Goal: Information Seeking & Learning: Learn about a topic

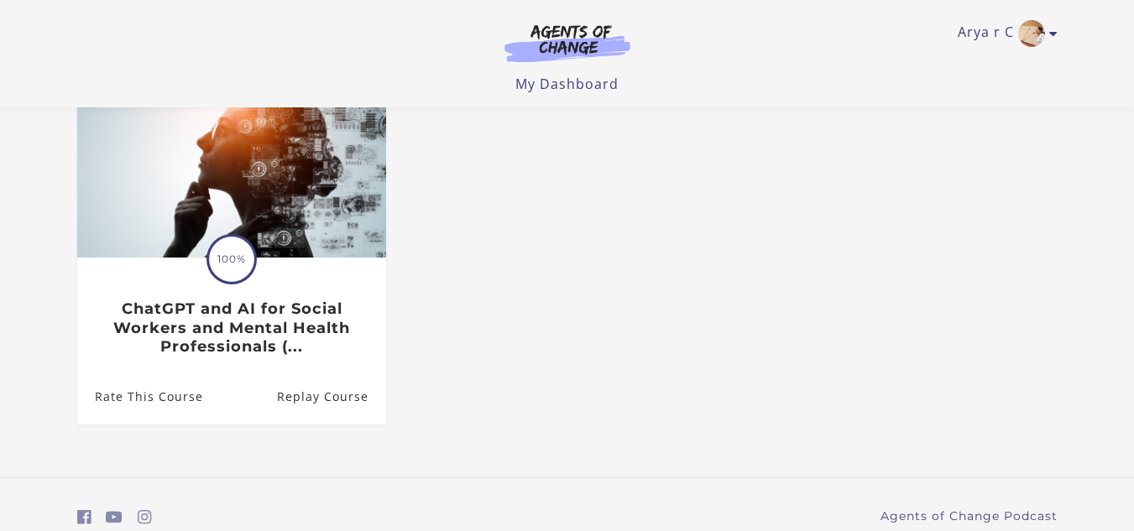
scroll to position [242, 0]
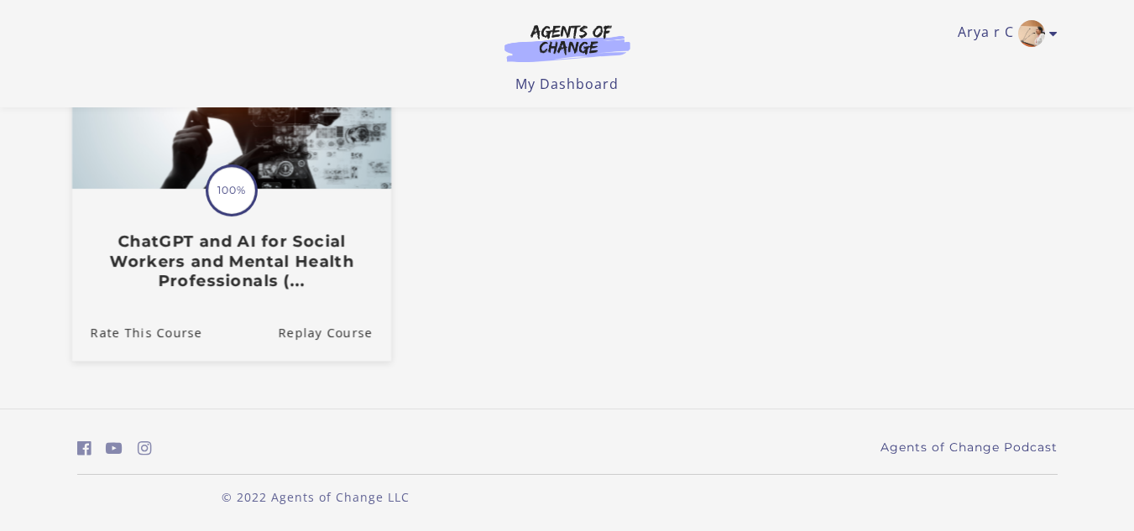
click at [264, 268] on h3 "ChatGPT and AI for Social Workers and Mental Health Professionals (..." at bounding box center [231, 261] width 282 height 59
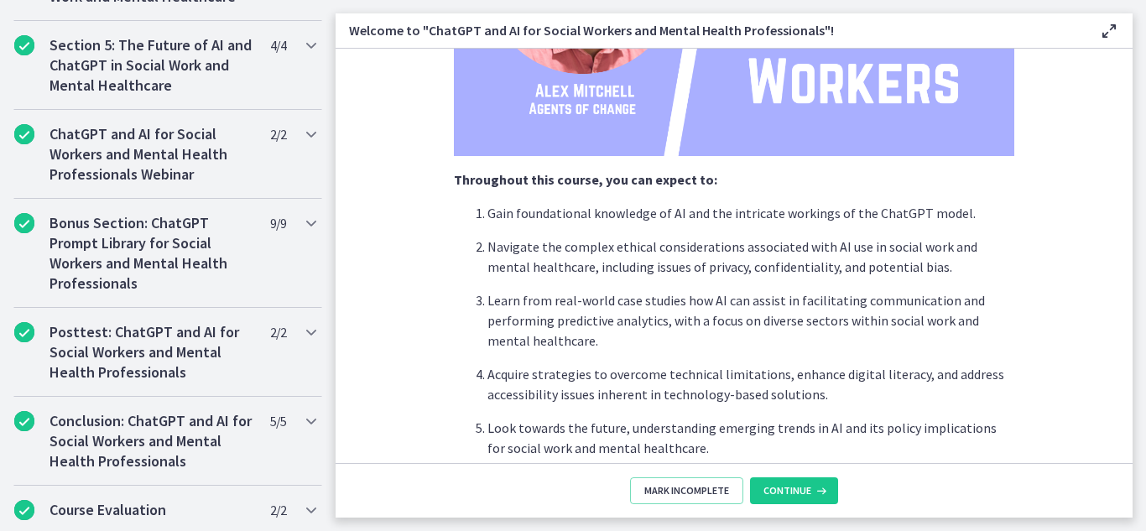
scroll to position [991, 0]
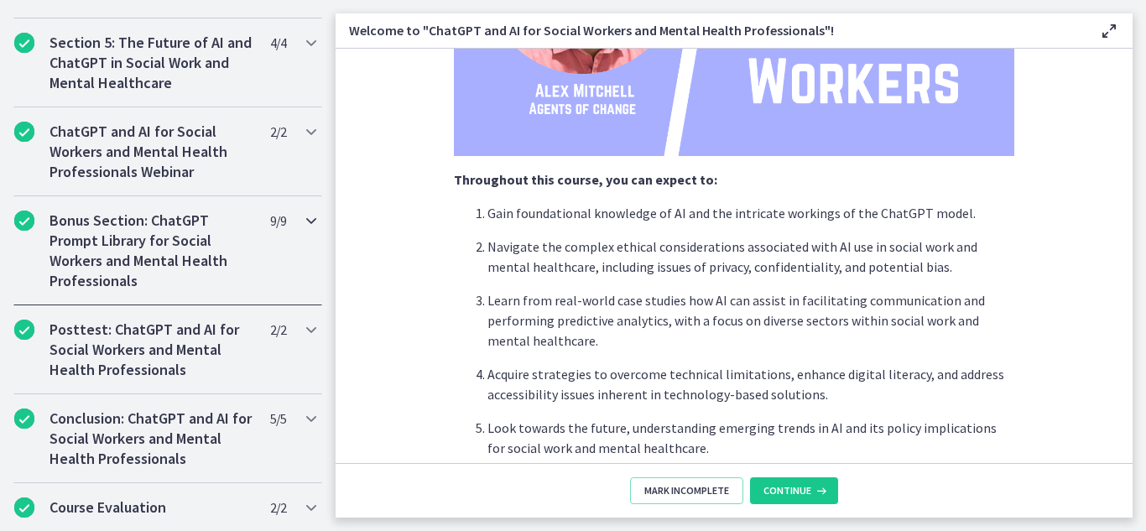
click at [149, 266] on h2 "Bonus Section: ChatGPT Prompt Library for Social Workers and Mental Health Prof…" at bounding box center [152, 251] width 205 height 81
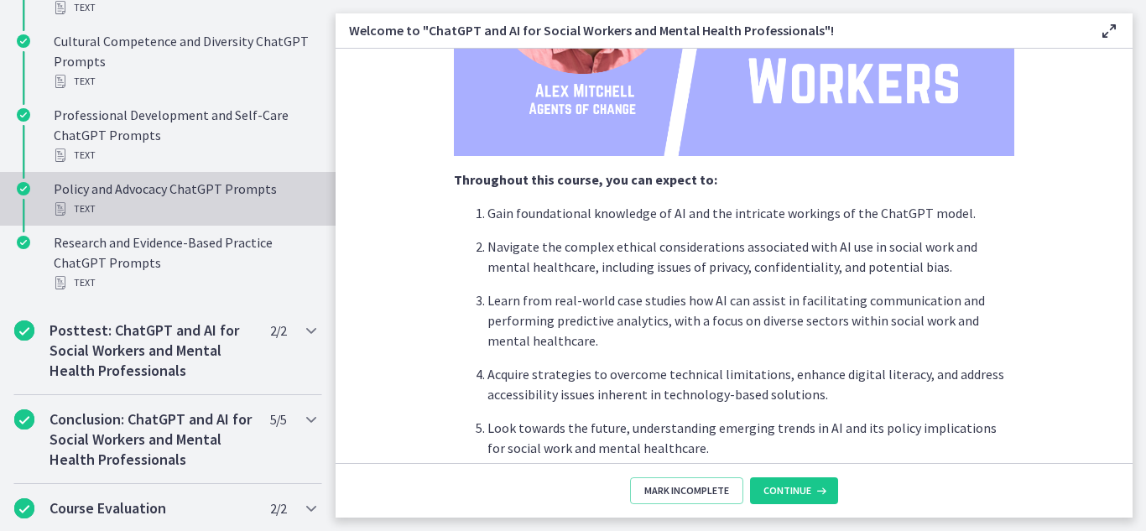
scroll to position [1469, 0]
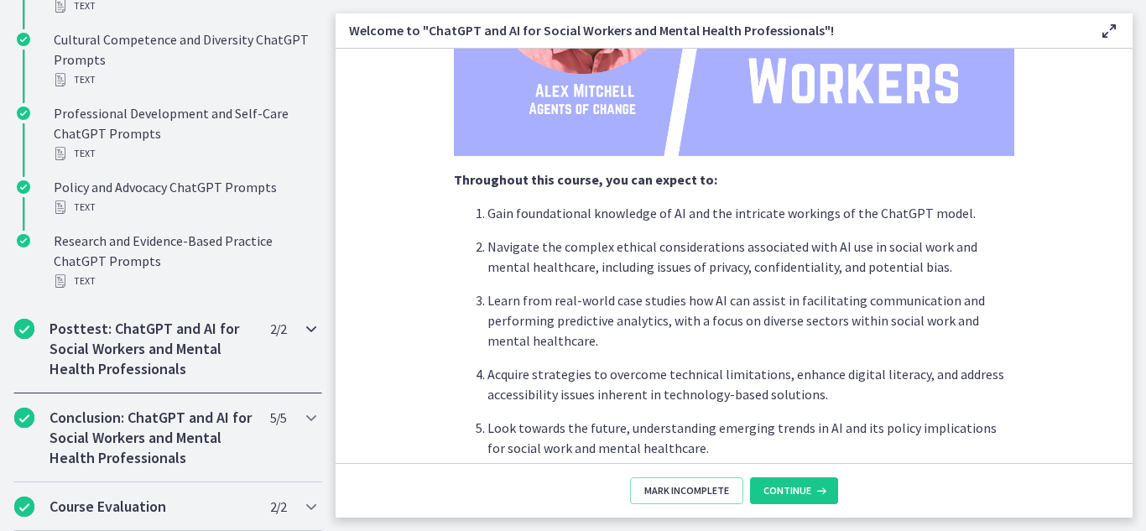
click at [161, 330] on h2 "Posttest: ChatGPT and AI for Social Workers and Mental Health Professionals" at bounding box center [152, 349] width 205 height 60
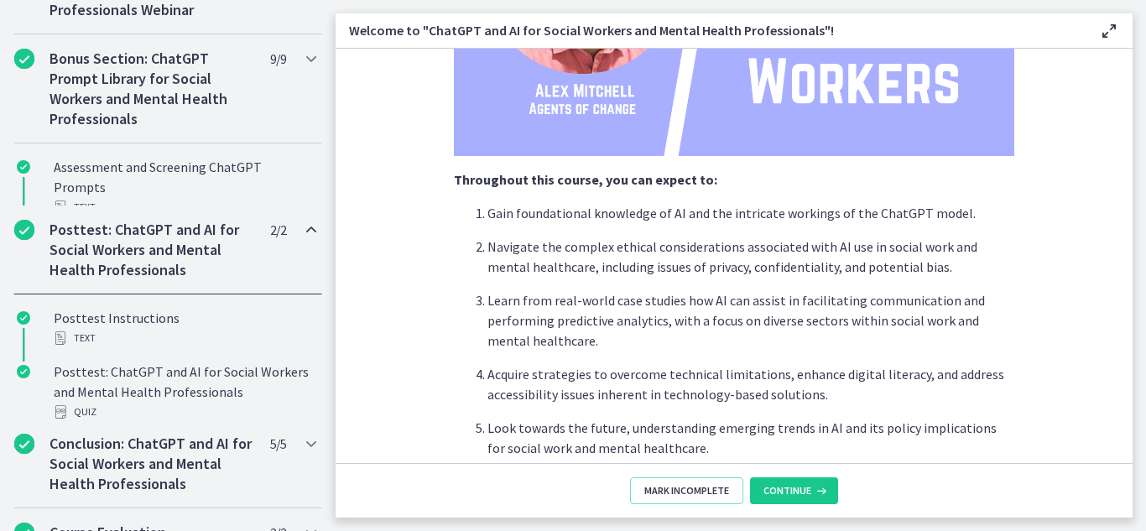
scroll to position [992, 0]
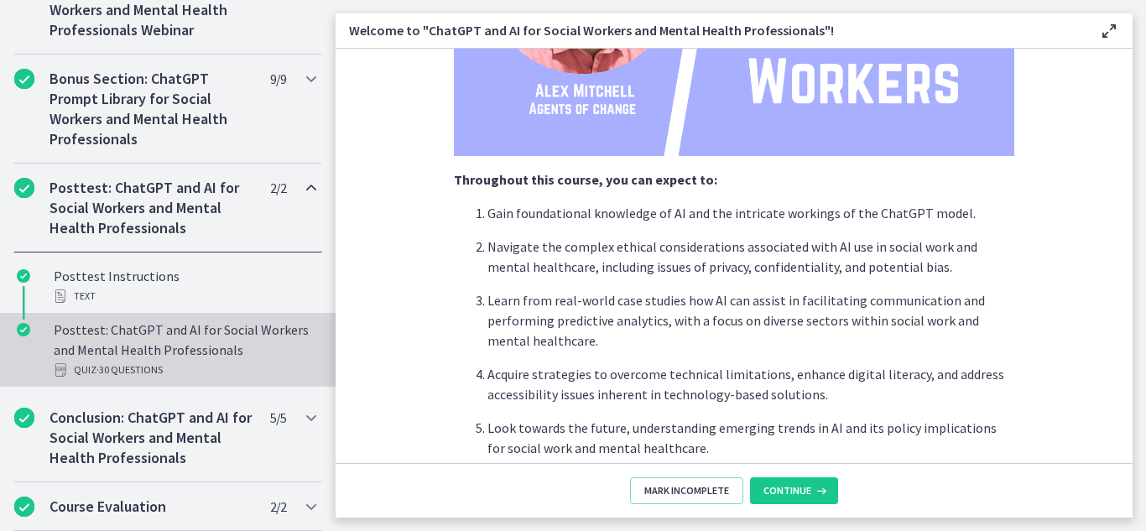
click at [161, 342] on div "Posttest: ChatGPT and AI for Social Workers and Mental Health Professionals Qui…" at bounding box center [185, 350] width 262 height 60
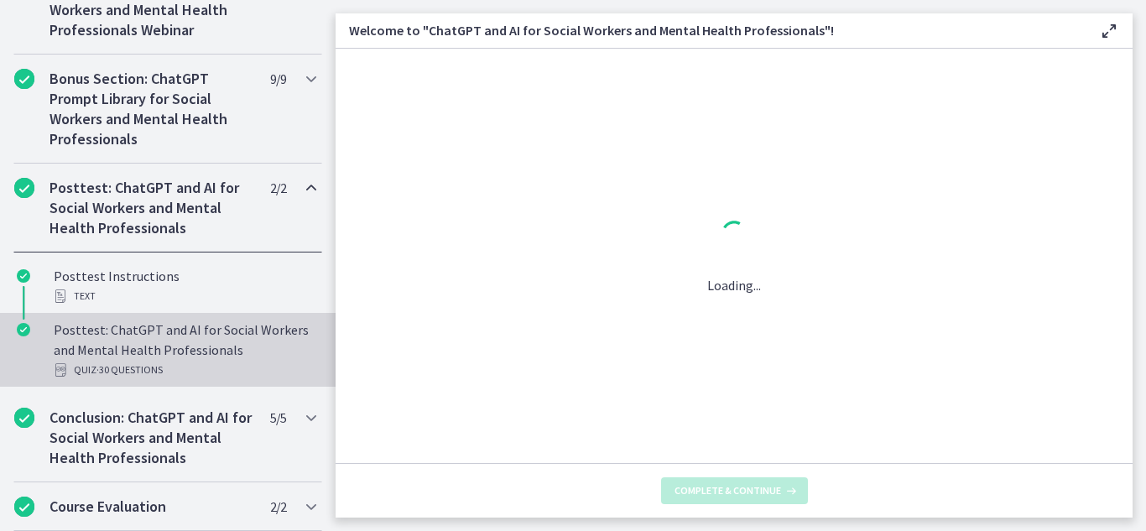
scroll to position [0, 0]
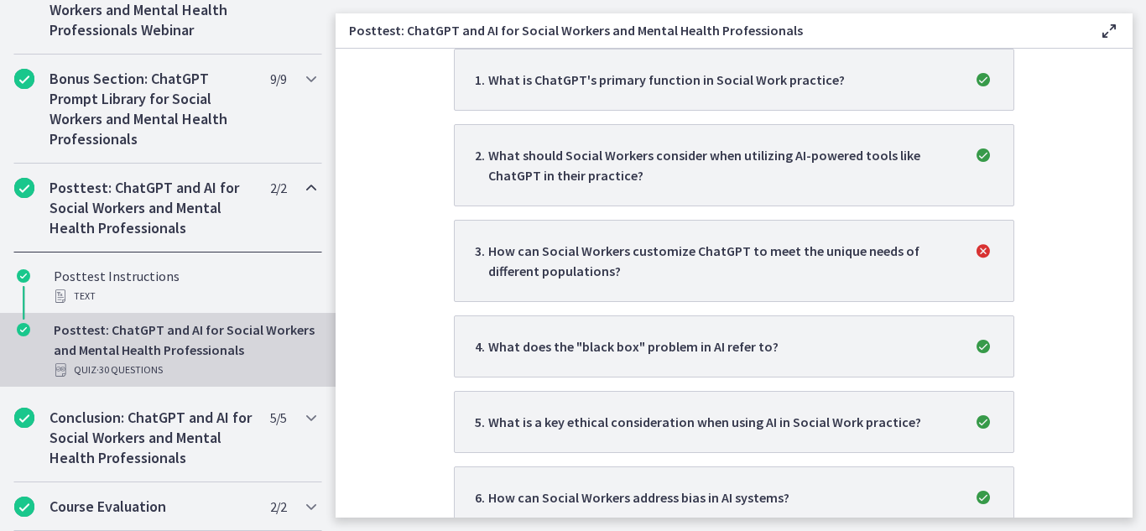
scroll to position [404, 0]
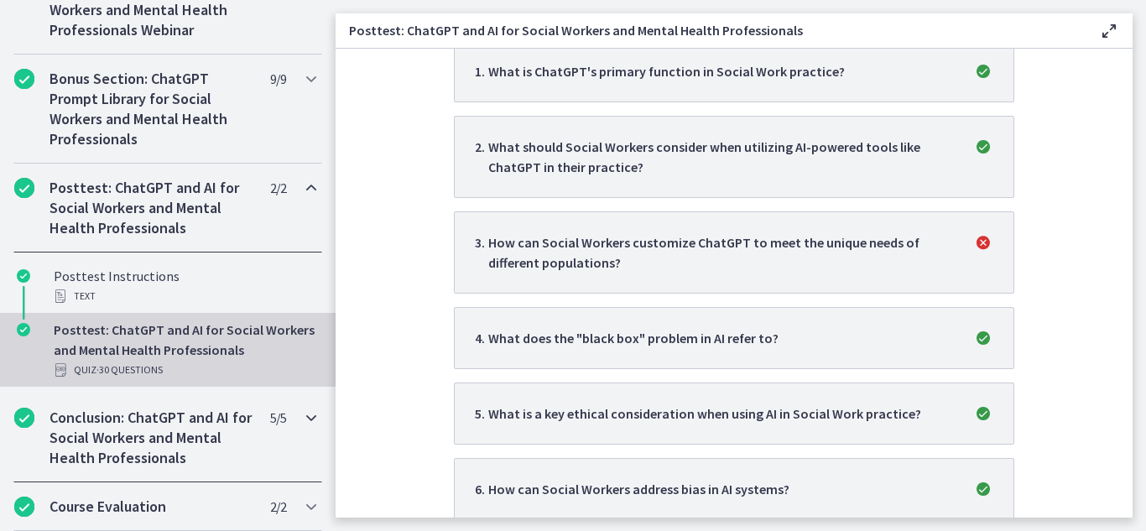
click at [132, 441] on h2 "Conclusion: ChatGPT and AI for Social Workers and Mental Health Professionals" at bounding box center [152, 438] width 205 height 60
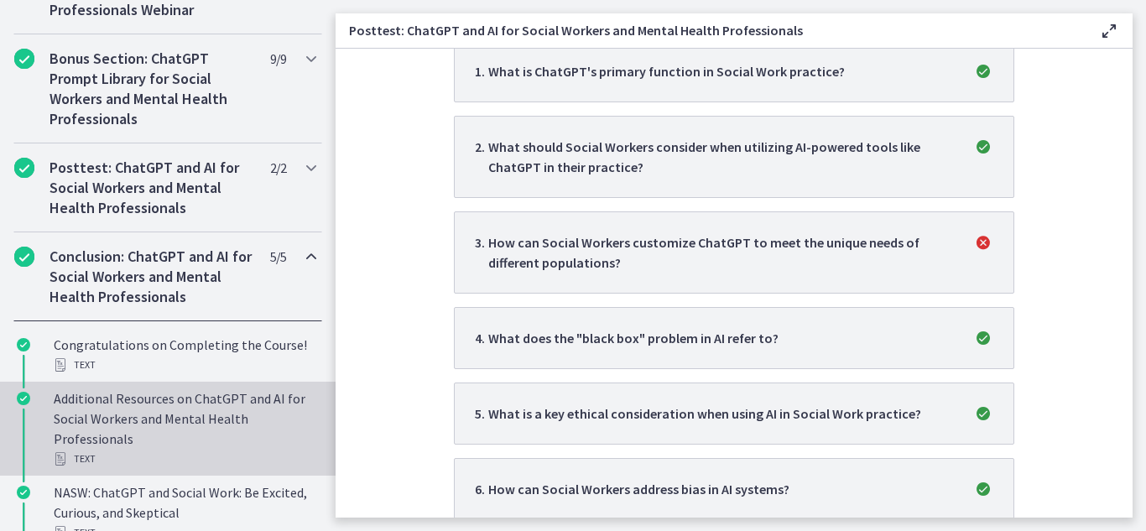
click at [132, 441] on div "Additional Resources on ChatGPT and AI for Social Workers and Mental Health Pro…" at bounding box center [185, 429] width 262 height 81
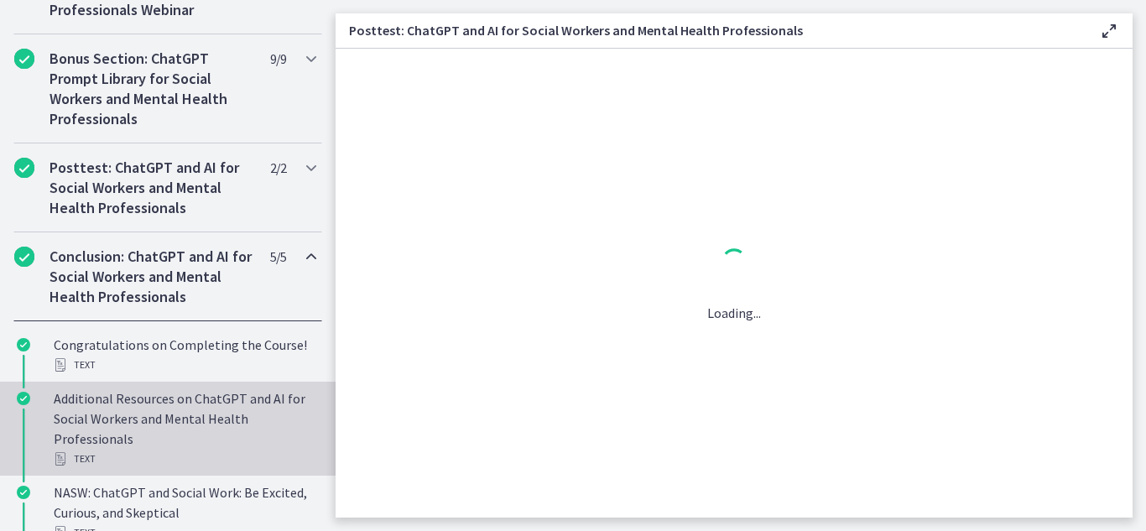
scroll to position [0, 0]
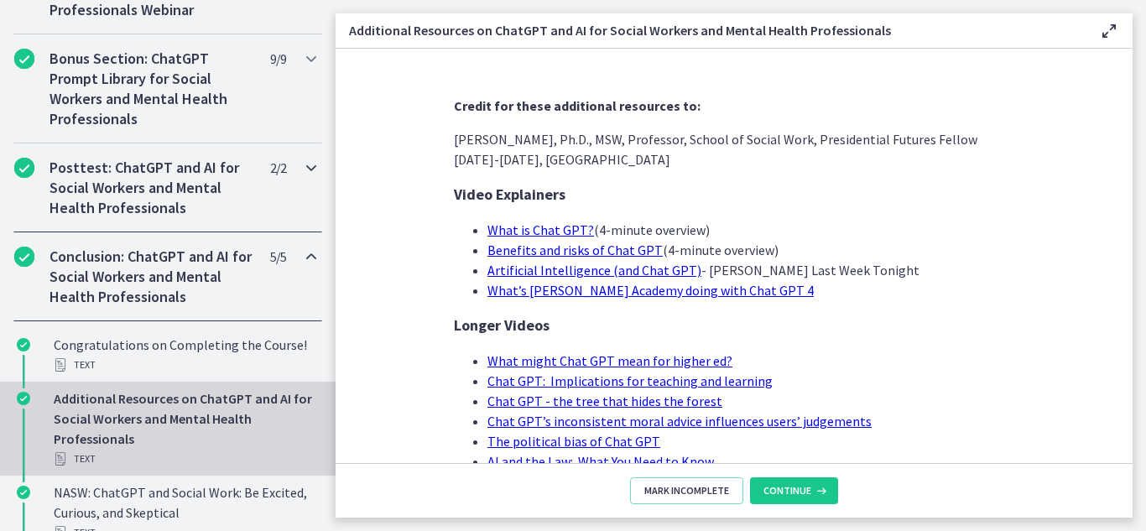
click at [166, 197] on h2 "Posttest: ChatGPT and AI for Social Workers and Mental Health Professionals" at bounding box center [152, 188] width 205 height 60
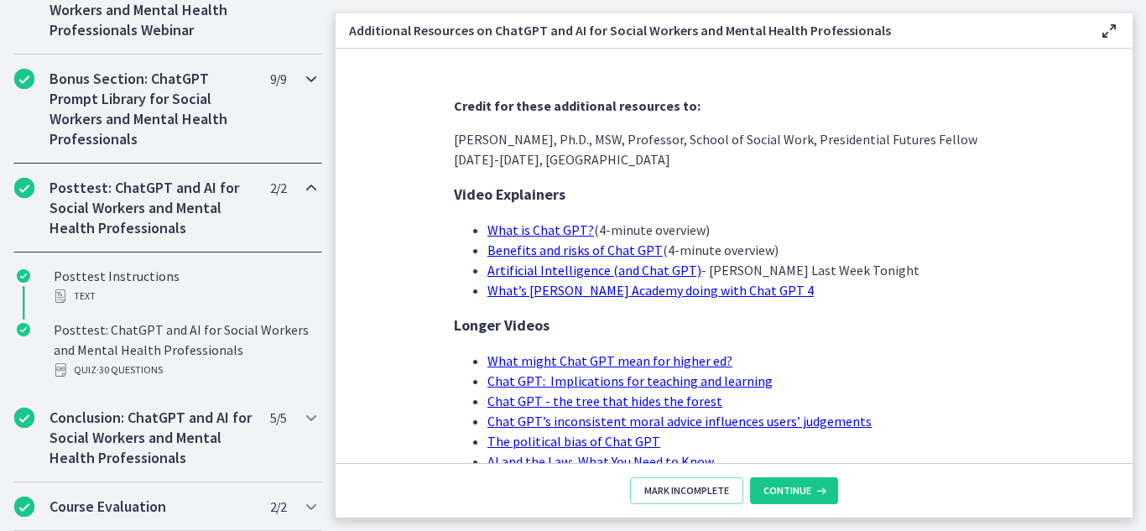
click at [161, 119] on h2 "Bonus Section: ChatGPT Prompt Library for Social Workers and Mental Health Prof…" at bounding box center [152, 109] width 205 height 81
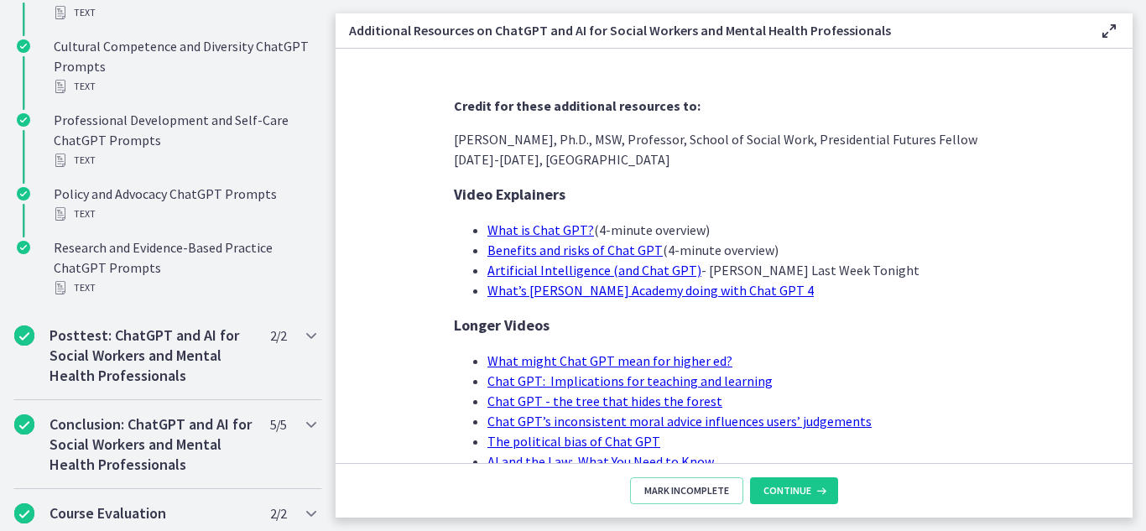
scroll to position [1469, 0]
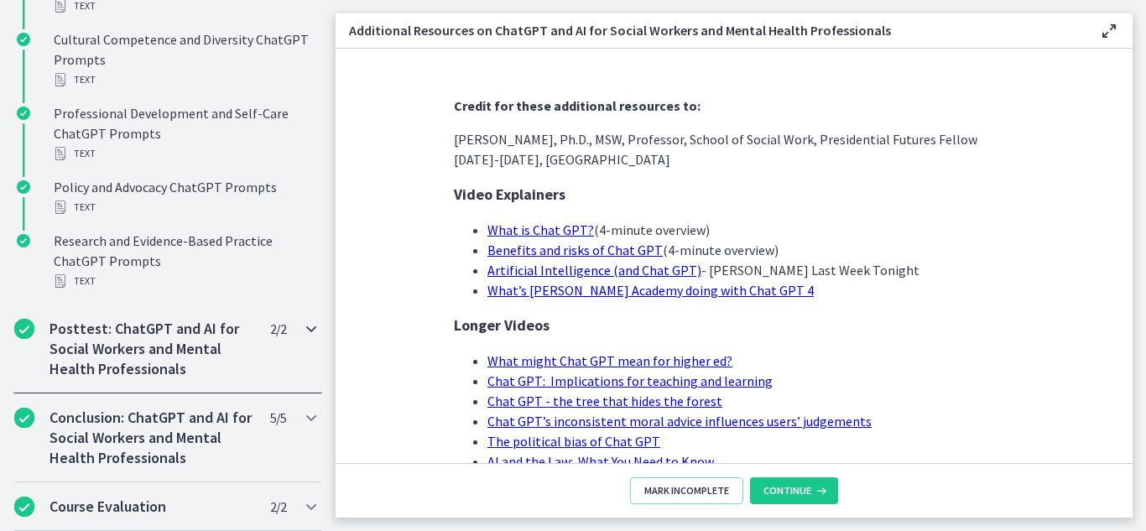
click at [154, 351] on h2 "Posttest: ChatGPT and AI for Social Workers and Mental Health Professionals" at bounding box center [152, 349] width 205 height 60
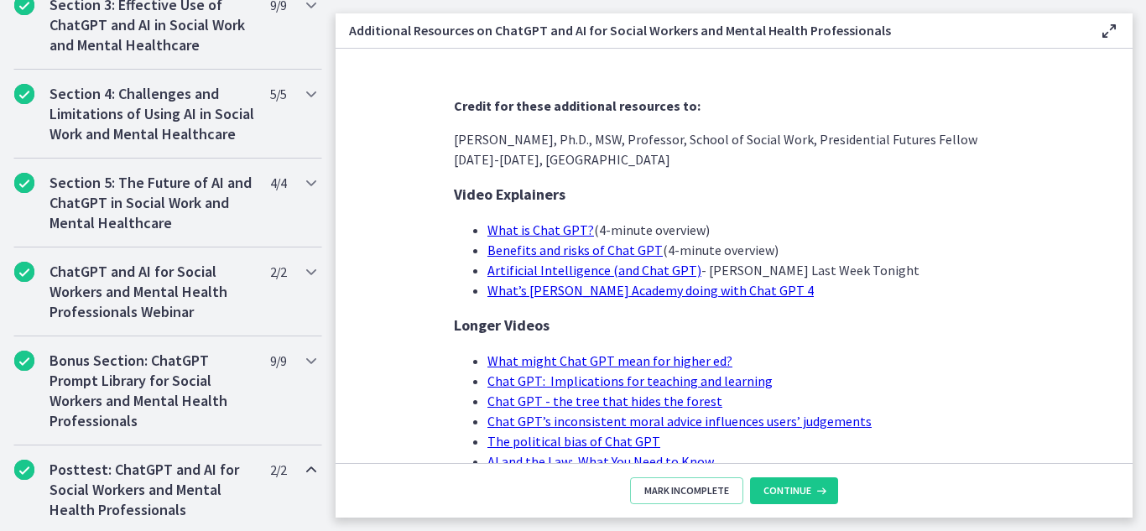
scroll to position [689, 0]
click at [139, 232] on h2 "Section 5: The Future of AI and ChatGPT in Social Work and Mental Healthcare" at bounding box center [152, 204] width 205 height 60
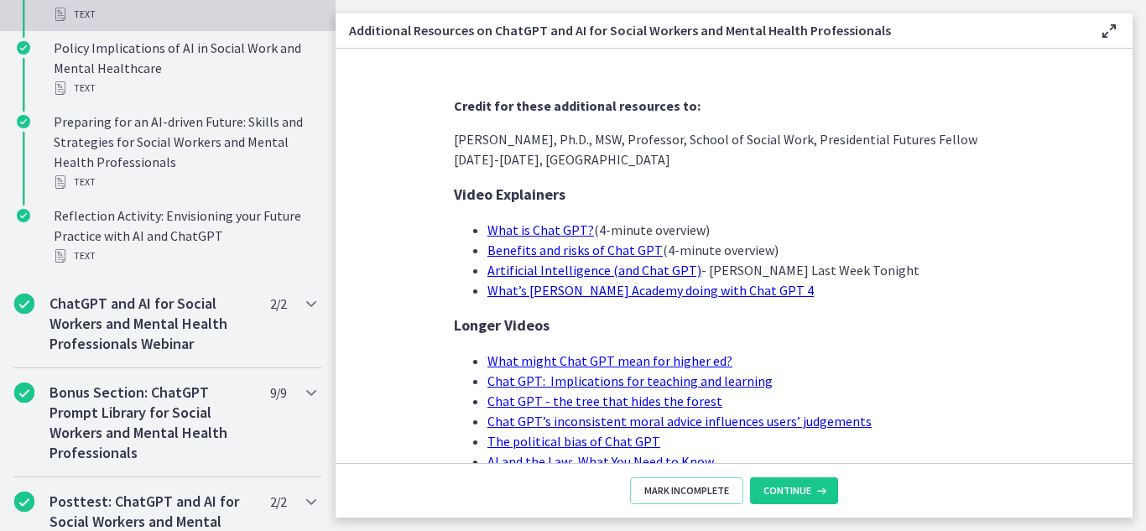
scroll to position [1008, 0]
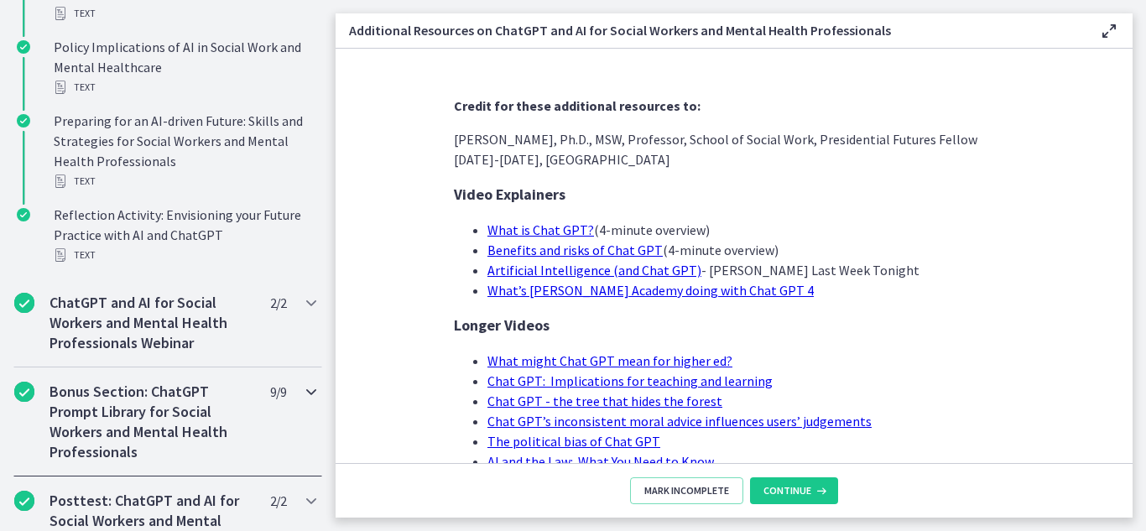
click at [136, 430] on h2 "Bonus Section: ChatGPT Prompt Library for Social Workers and Mental Health Prof…" at bounding box center [152, 422] width 205 height 81
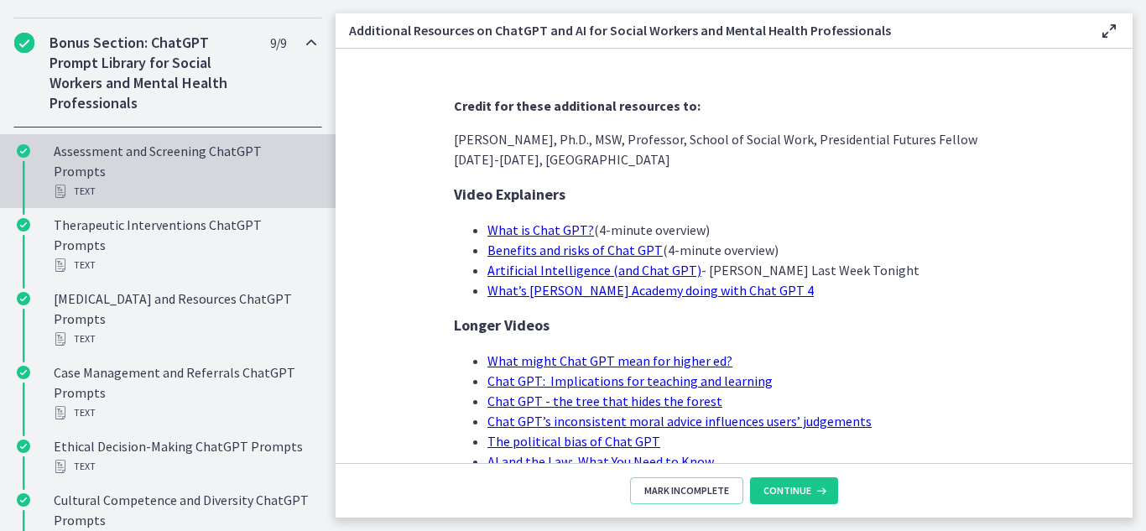
click at [153, 199] on div "Assessment and Screening ChatGPT Prompts Text" at bounding box center [185, 171] width 262 height 60
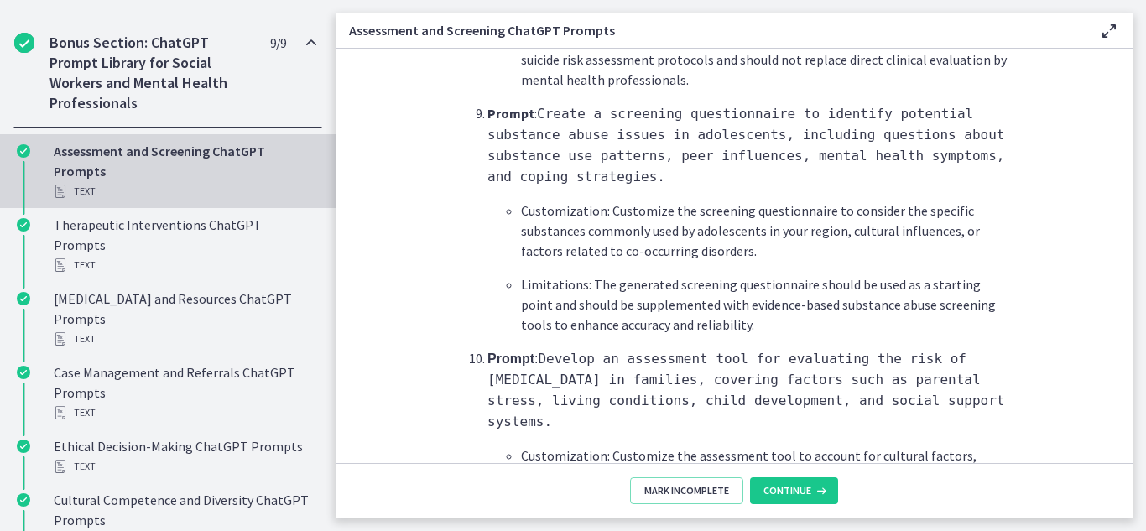
scroll to position [2622, 0]
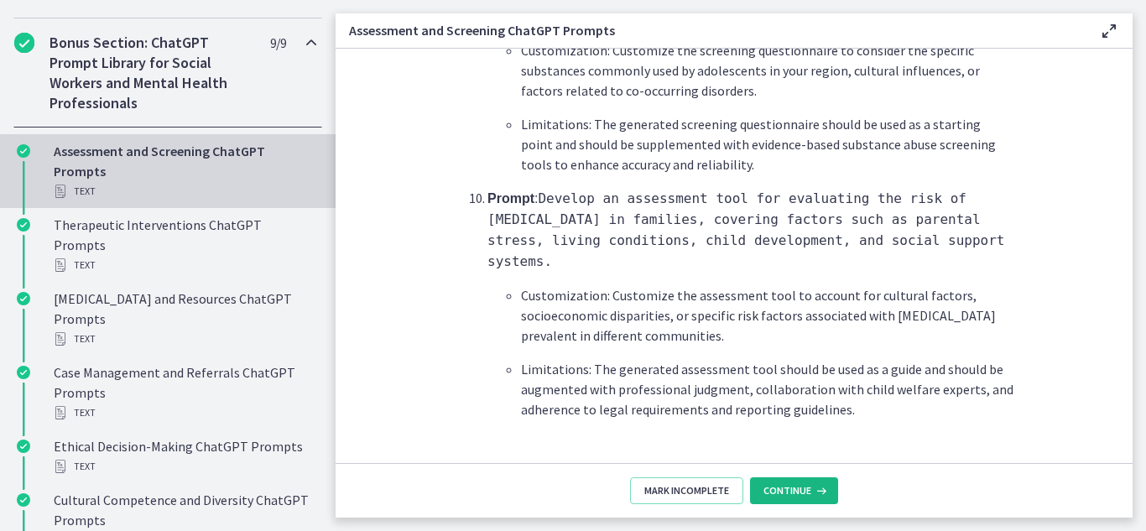
click at [791, 482] on button "Continue" at bounding box center [794, 490] width 88 height 27
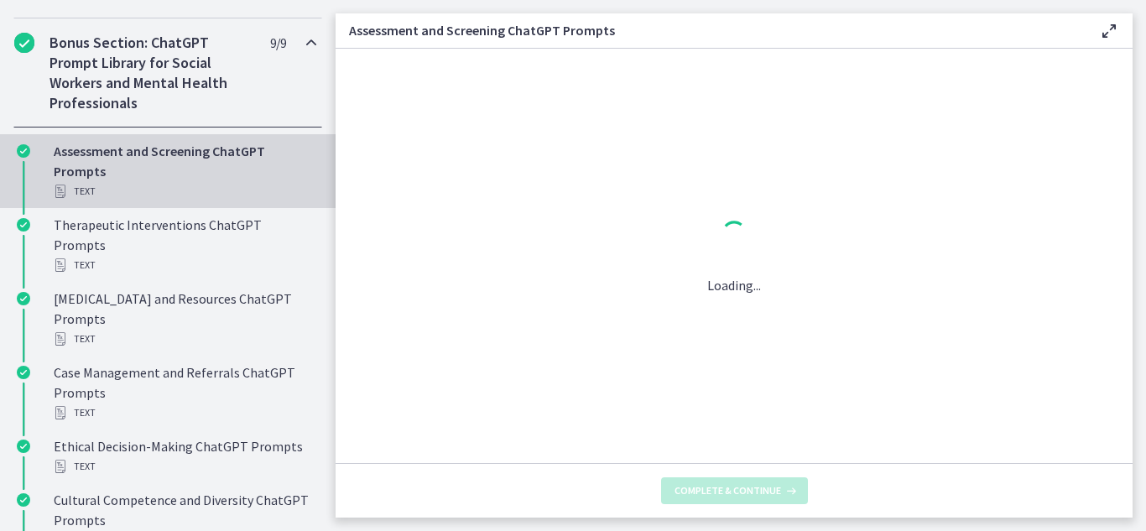
scroll to position [0, 0]
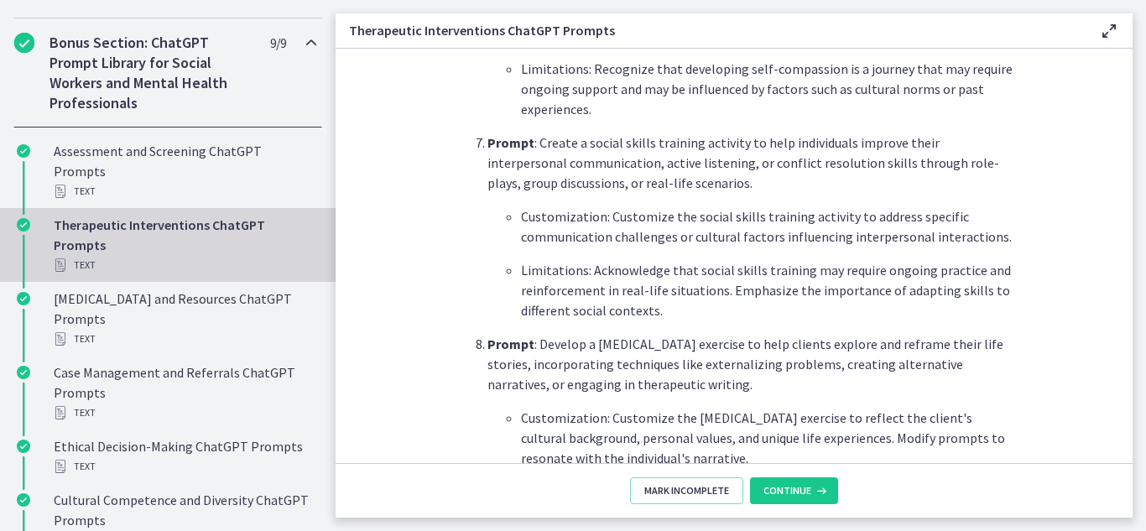
scroll to position [2472, 0]
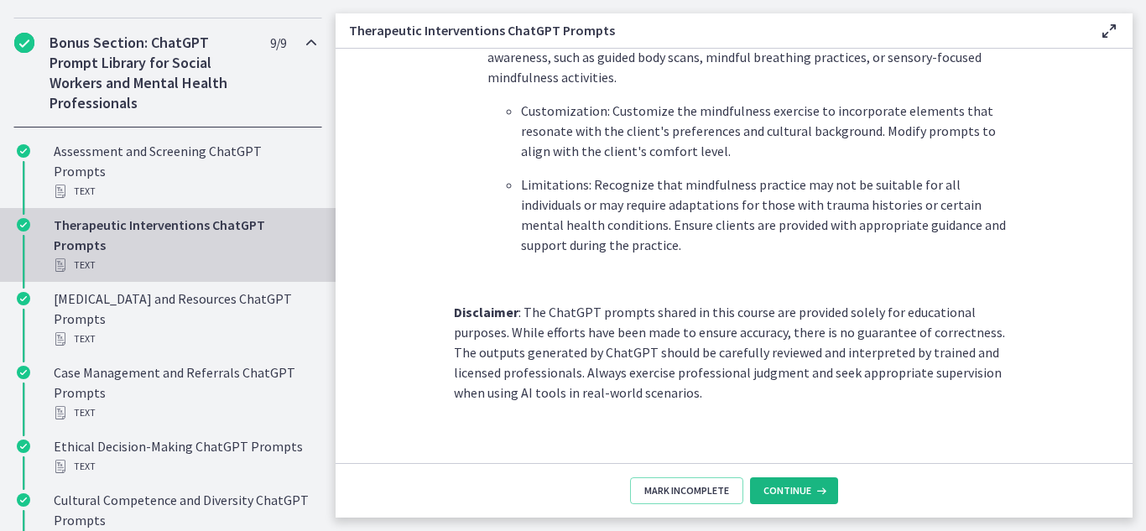
click at [796, 491] on span "Continue" at bounding box center [788, 490] width 48 height 13
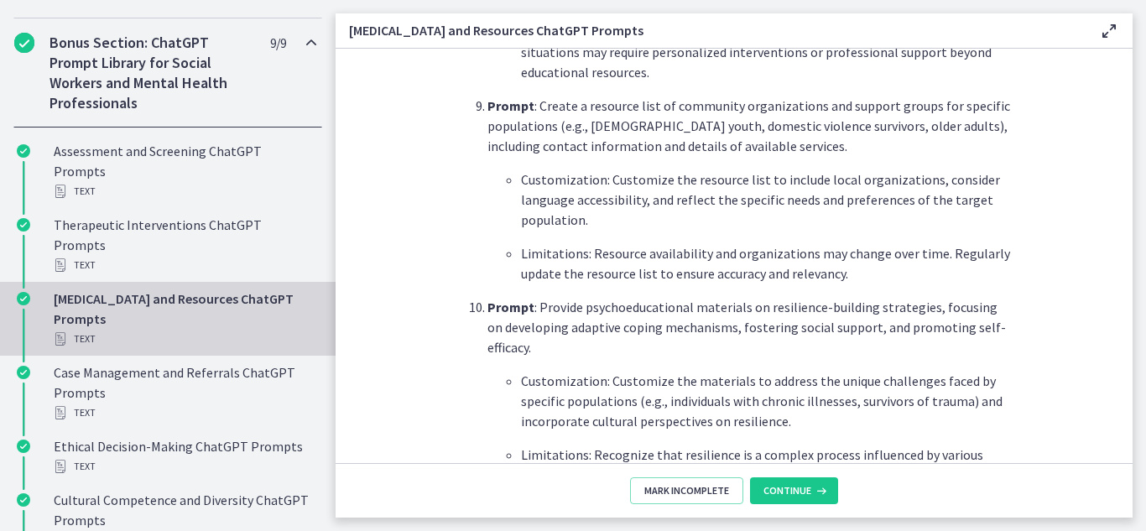
scroll to position [2405, 0]
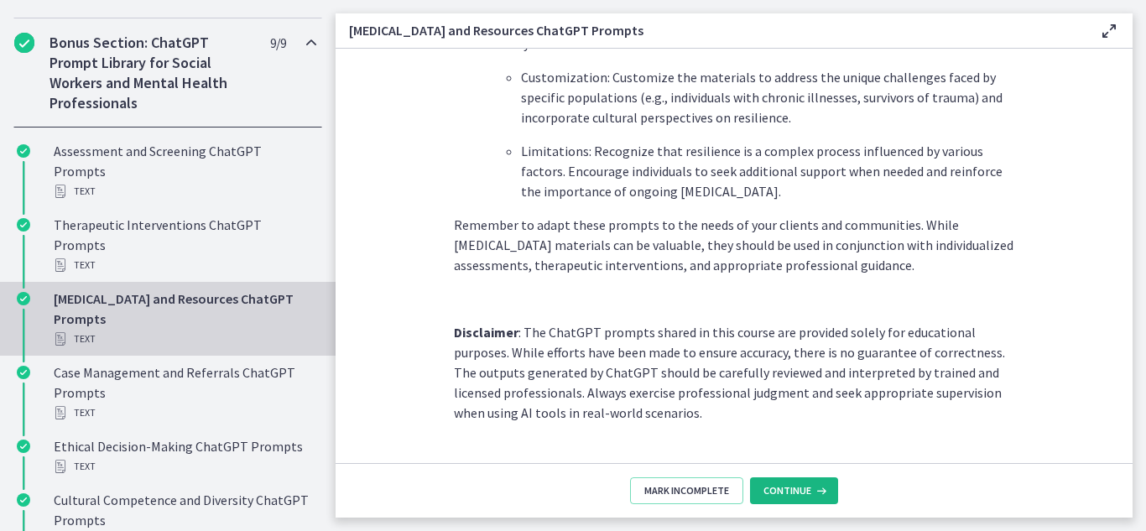
click at [801, 494] on span "Continue" at bounding box center [788, 490] width 48 height 13
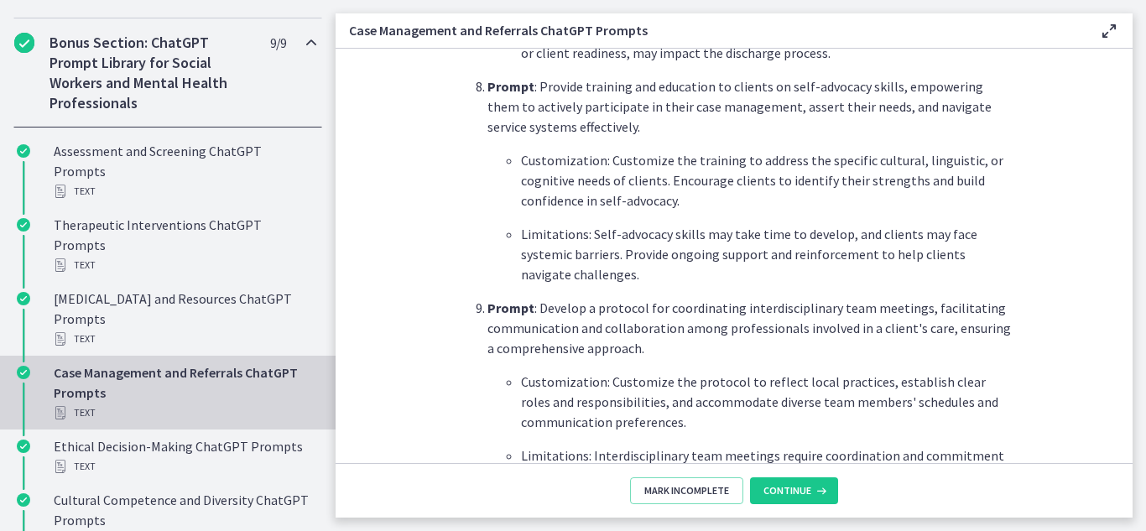
scroll to position [2351, 0]
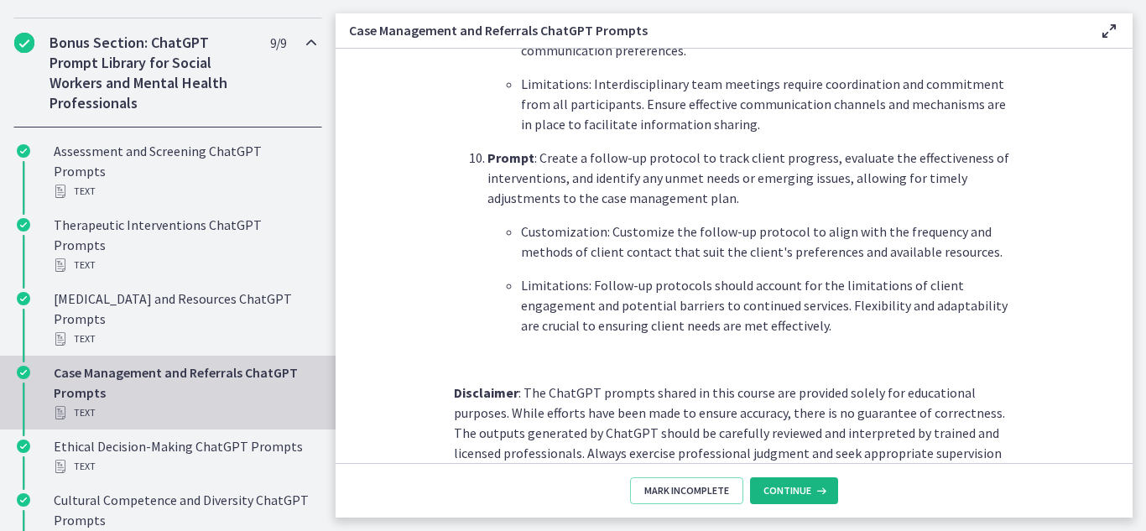
click at [785, 488] on span "Continue" at bounding box center [788, 490] width 48 height 13
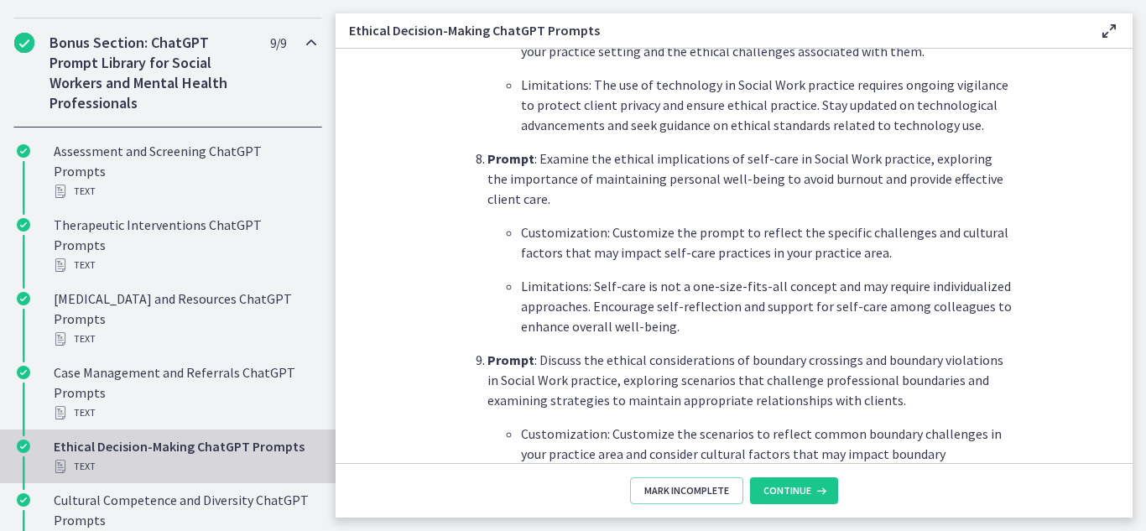
scroll to position [2412, 0]
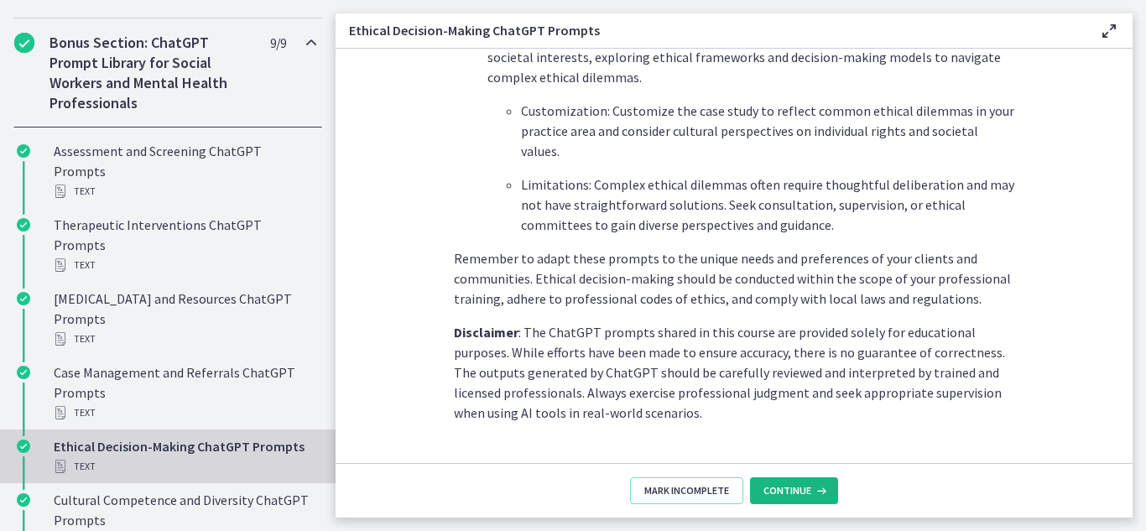
click at [807, 488] on span "Continue" at bounding box center [788, 490] width 48 height 13
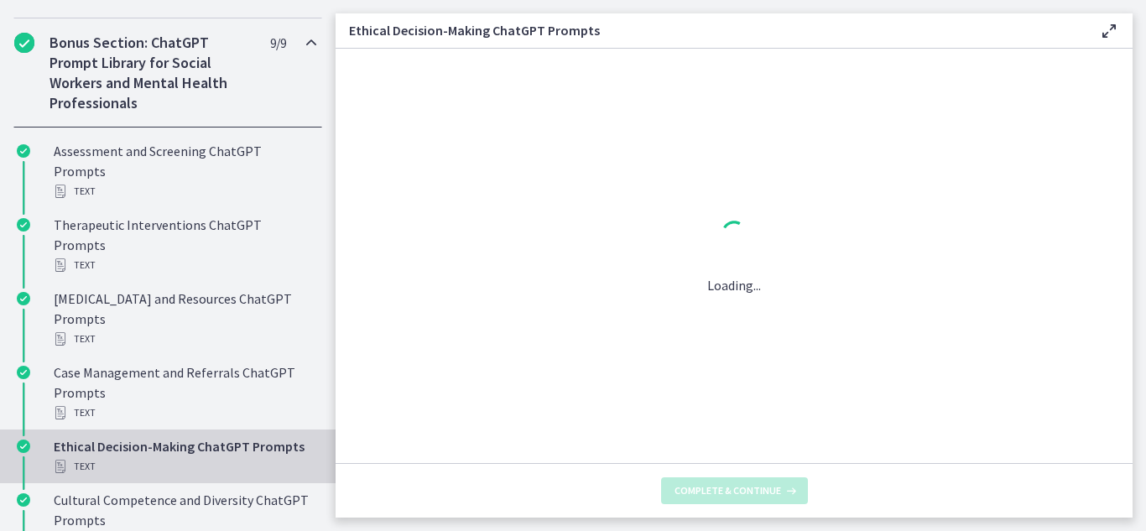
scroll to position [0, 0]
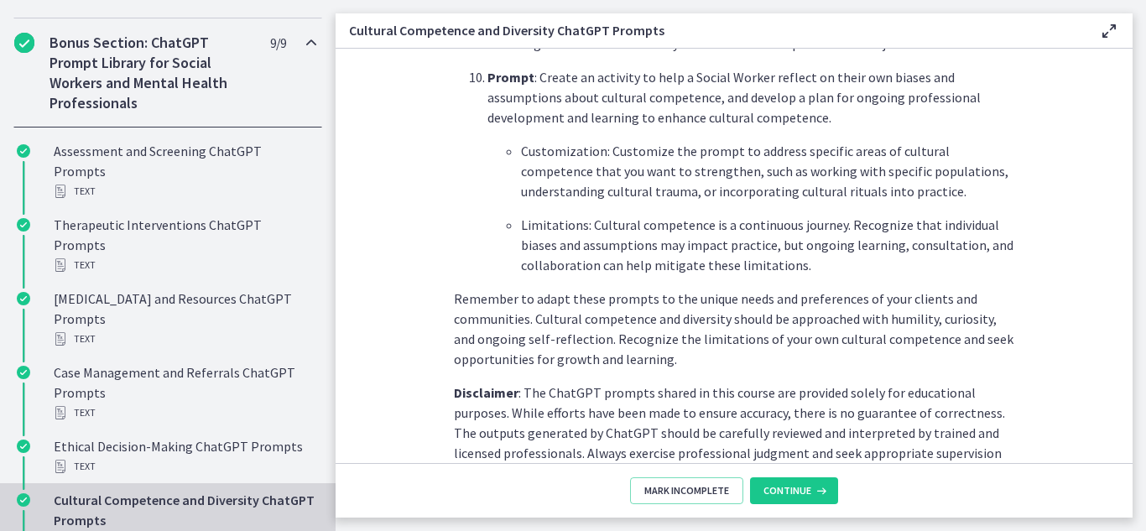
scroll to position [2512, 0]
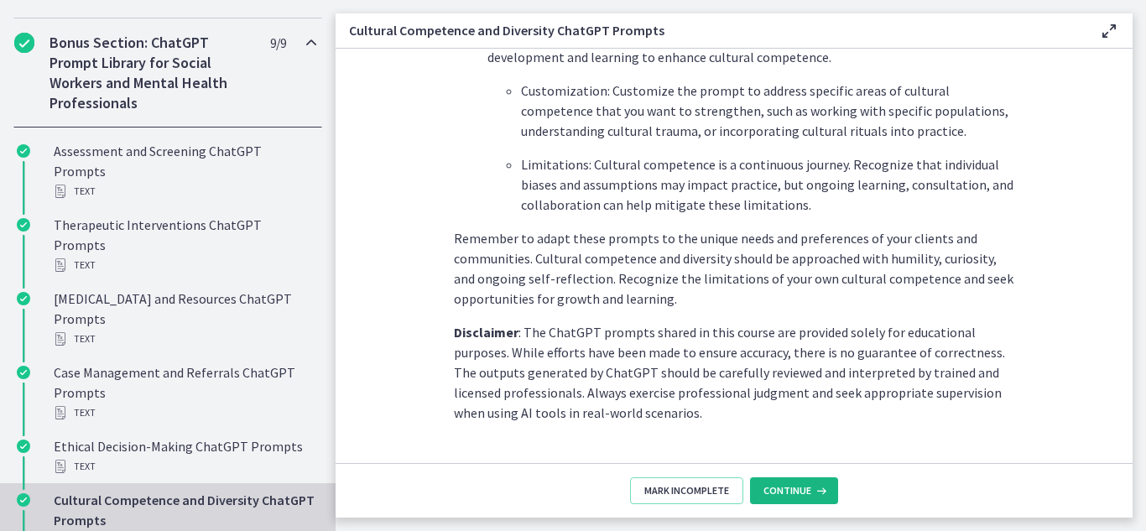
click at [787, 497] on span "Continue" at bounding box center [788, 490] width 48 height 13
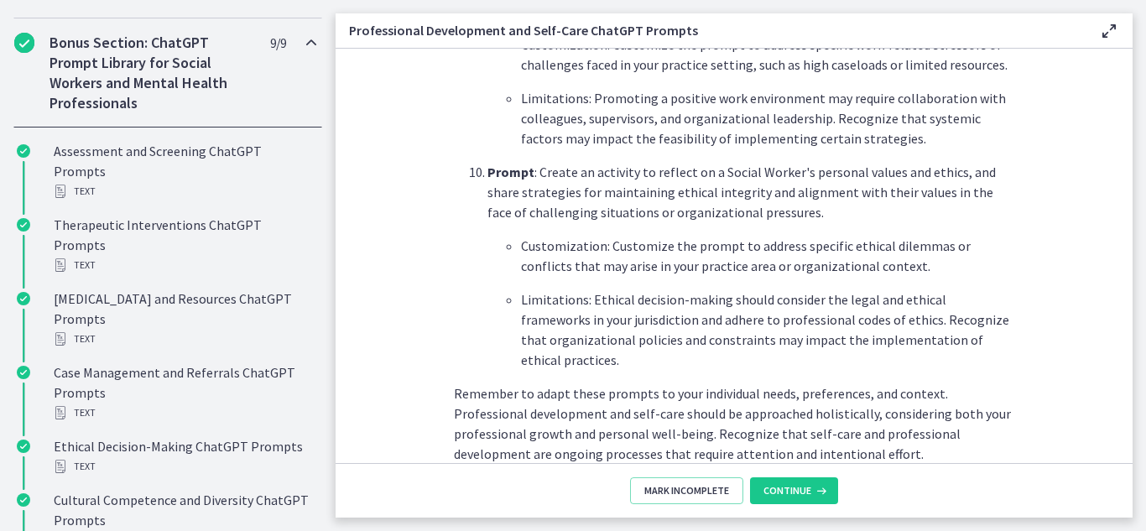
scroll to position [2553, 0]
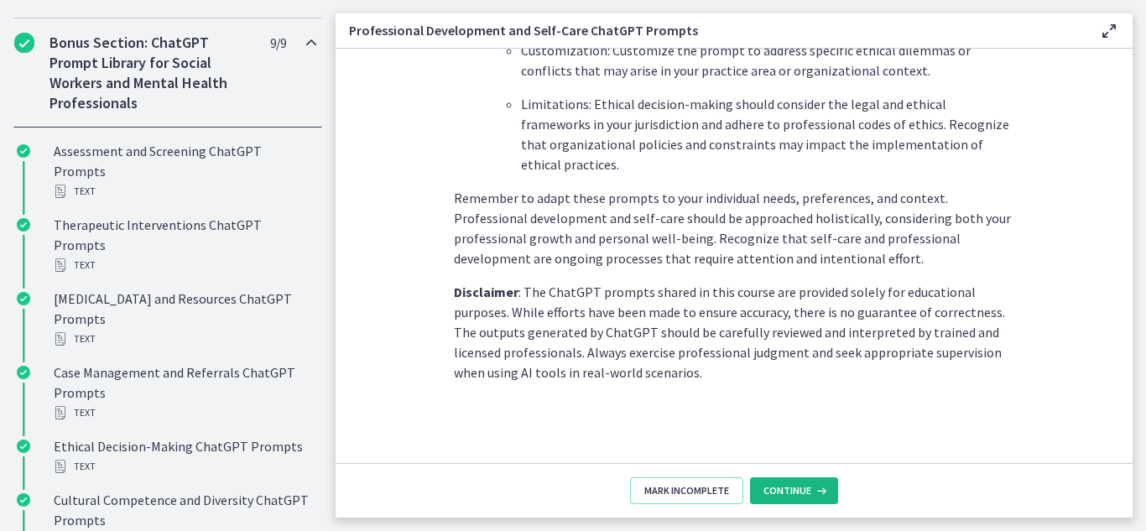
click at [784, 491] on span "Continue" at bounding box center [788, 490] width 48 height 13
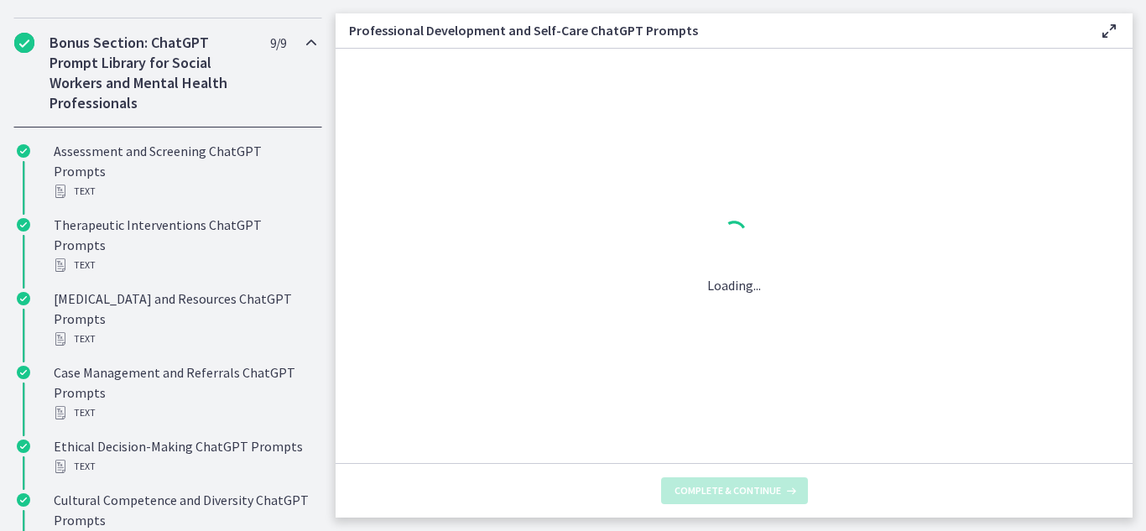
scroll to position [0, 0]
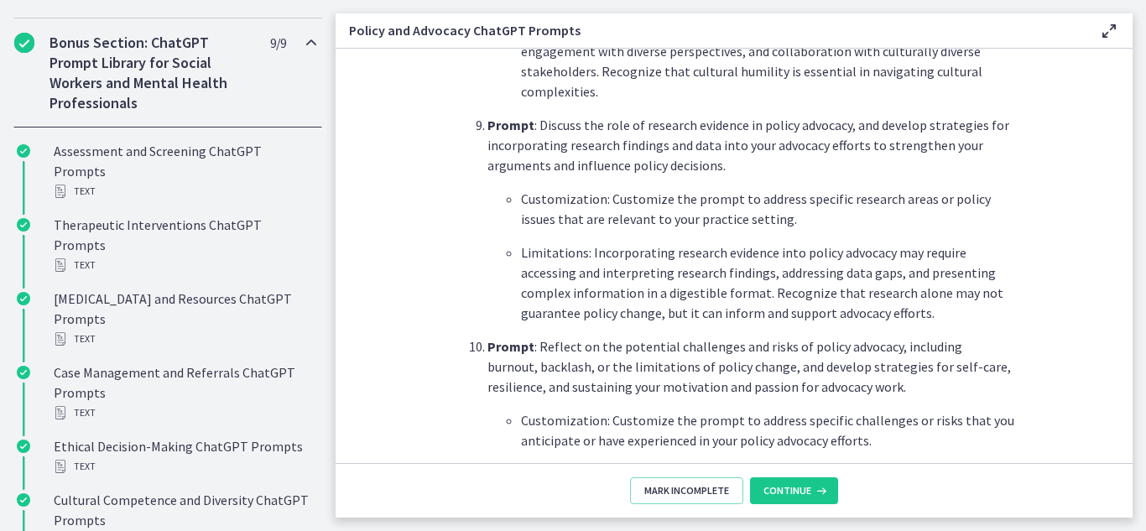
scroll to position [2553, 0]
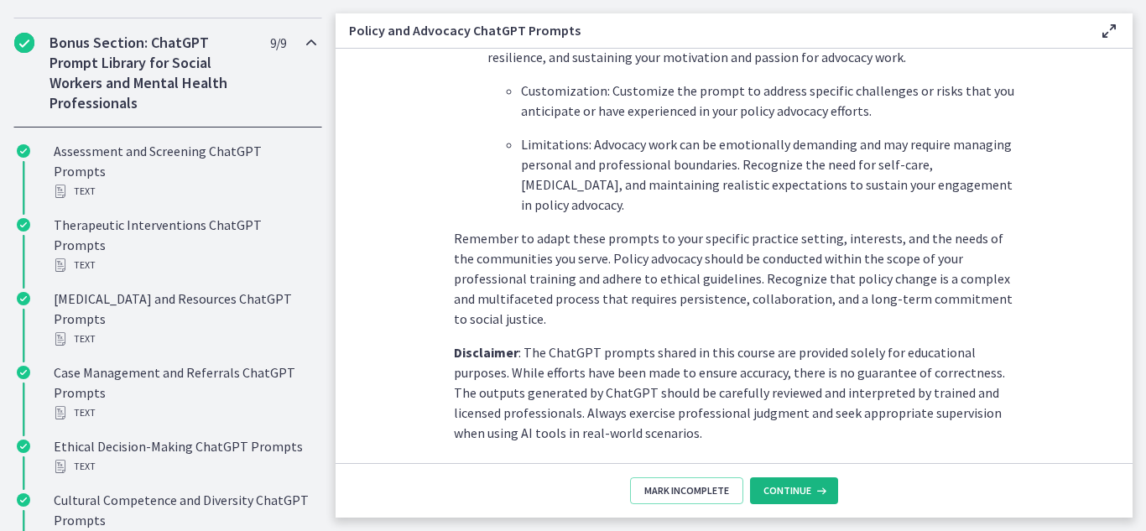
click at [779, 487] on span "Continue" at bounding box center [788, 490] width 48 height 13
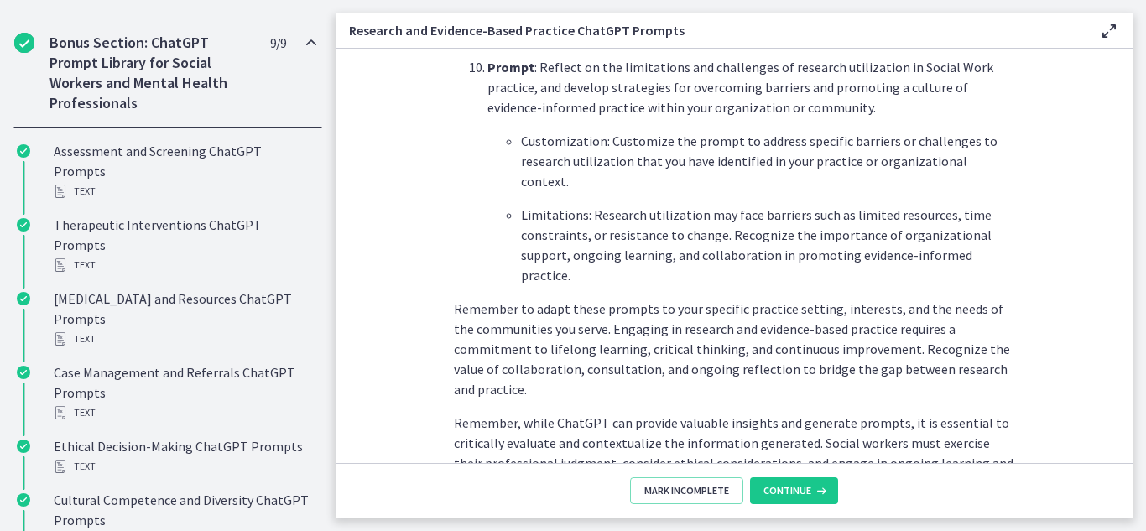
scroll to position [2667, 0]
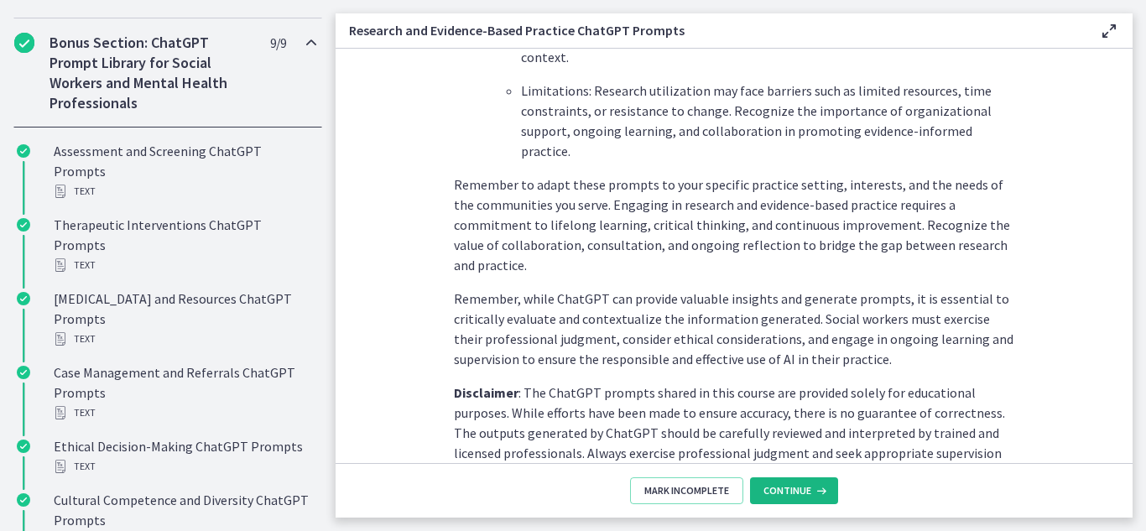
click at [776, 494] on span "Continue" at bounding box center [788, 490] width 48 height 13
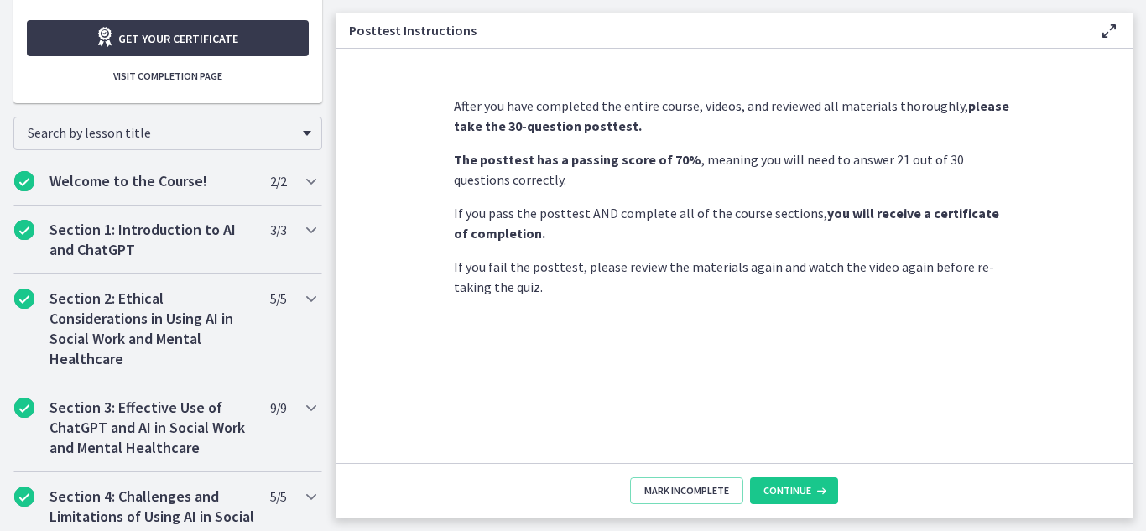
scroll to position [296, 0]
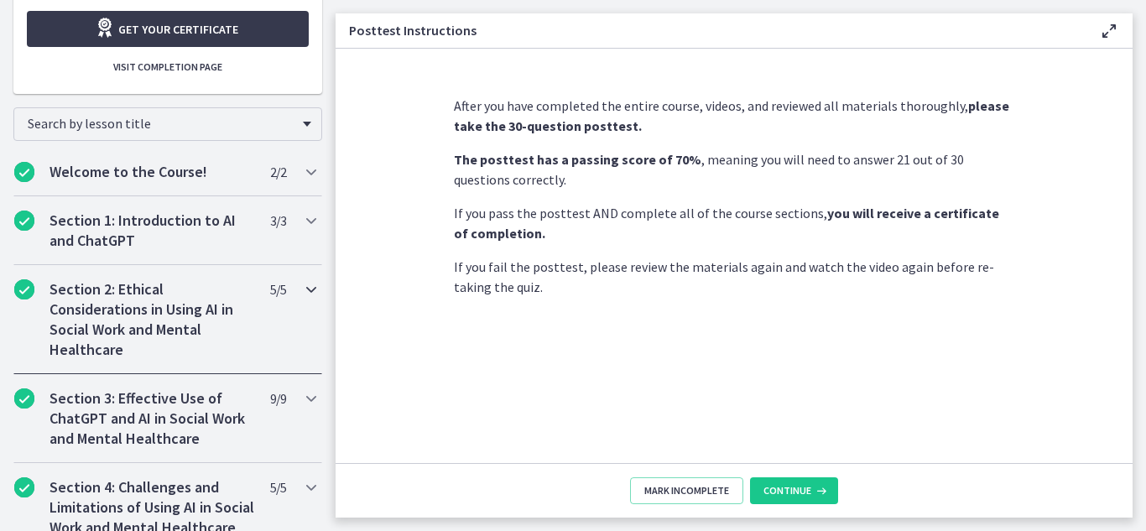
click at [172, 321] on h2 "Section 2: Ethical Considerations in Using AI in Social Work and Mental Healthc…" at bounding box center [152, 319] width 205 height 81
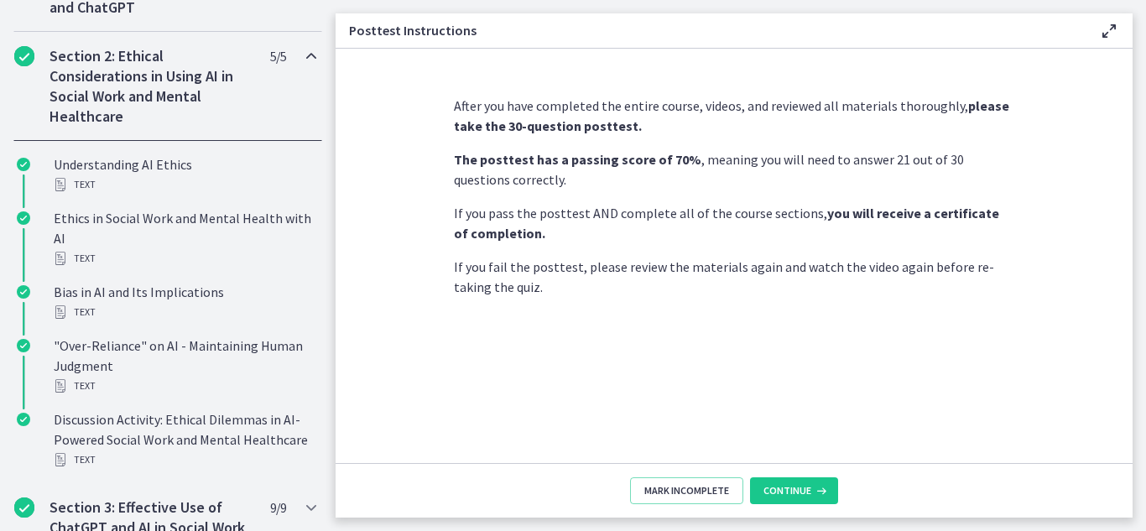
scroll to position [530, 0]
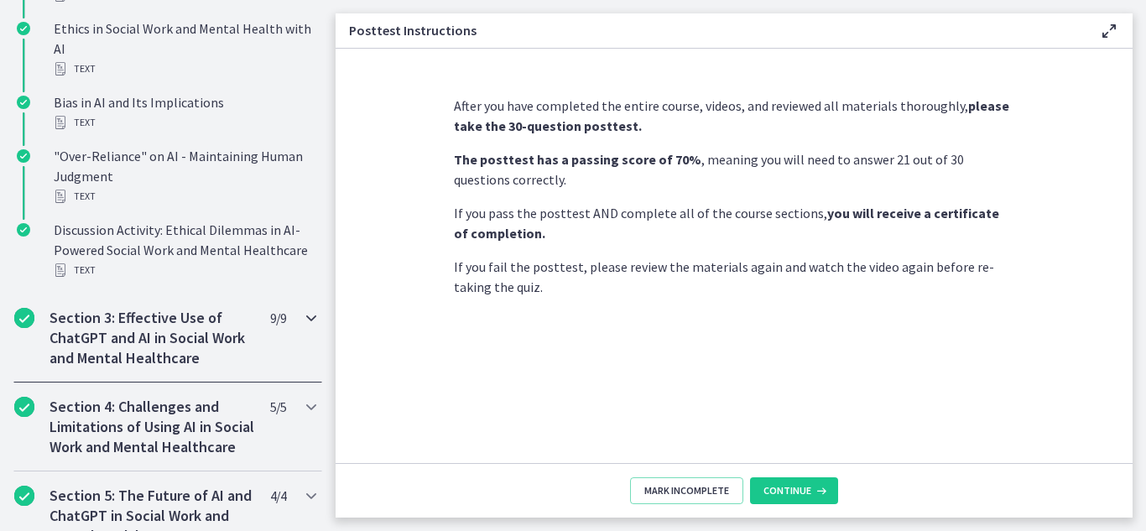
click at [172, 321] on h2 "Section 3: Effective Use of ChatGPT and AI in Social Work and Mental Healthcare" at bounding box center [152, 338] width 205 height 60
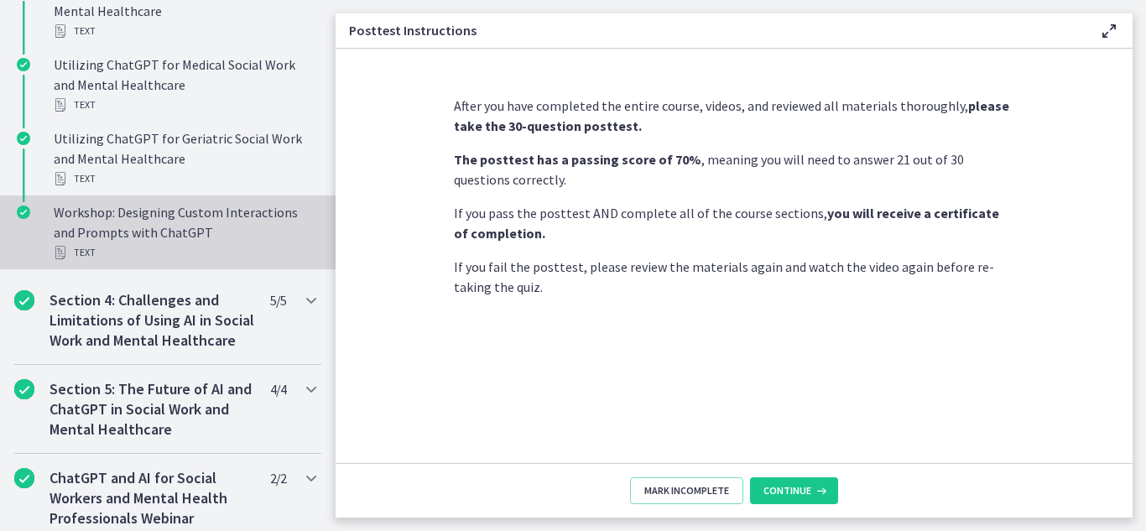
scroll to position [1142, 0]
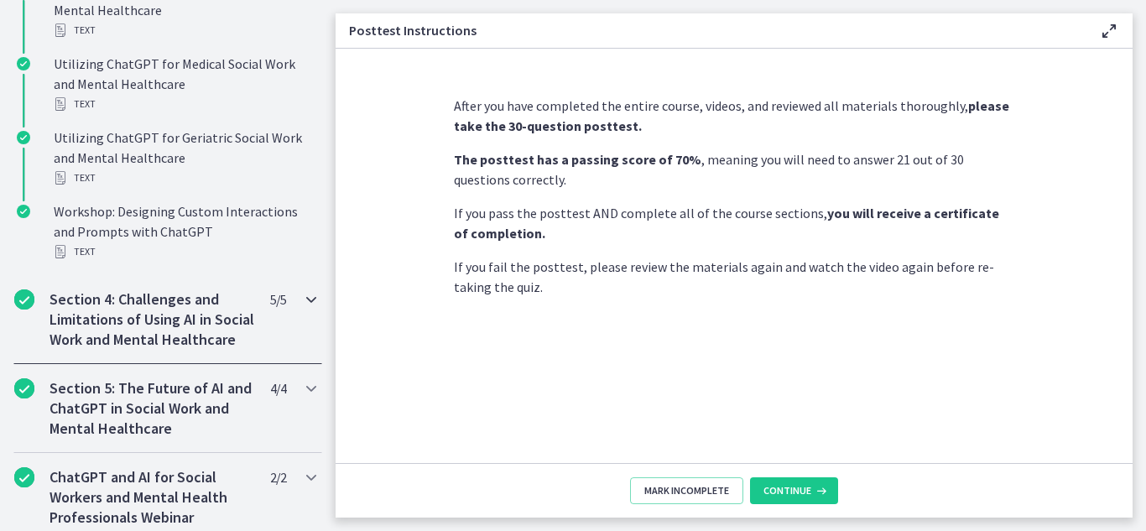
click at [171, 347] on h2 "Section 4: Challenges and Limitations of Using AI in Social Work and Mental Hea…" at bounding box center [152, 320] width 205 height 60
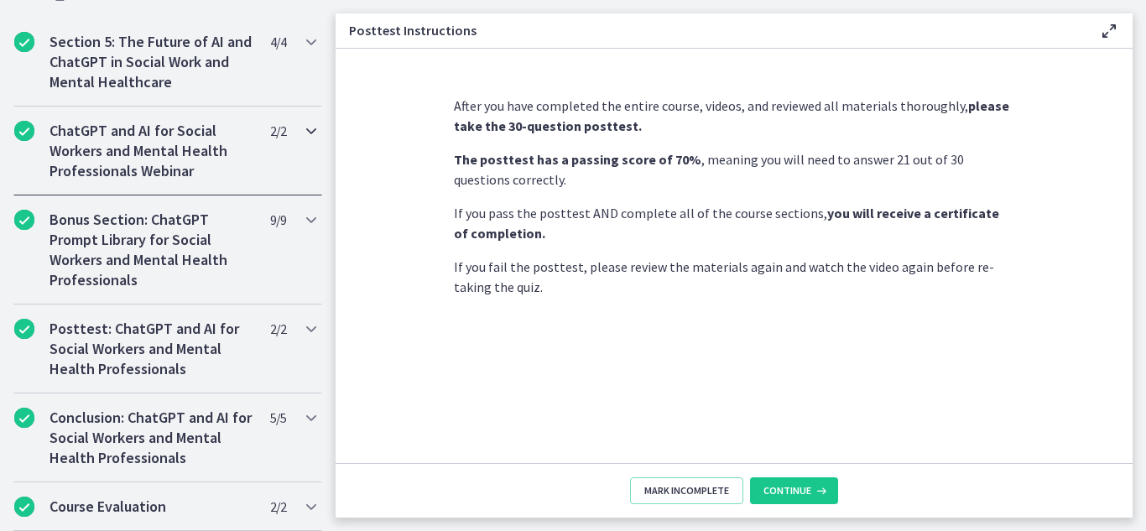
scroll to position [1198, 0]
click at [175, 449] on h2 "Conclusion: ChatGPT and AI for Social Workers and Mental Health Professionals" at bounding box center [152, 438] width 205 height 60
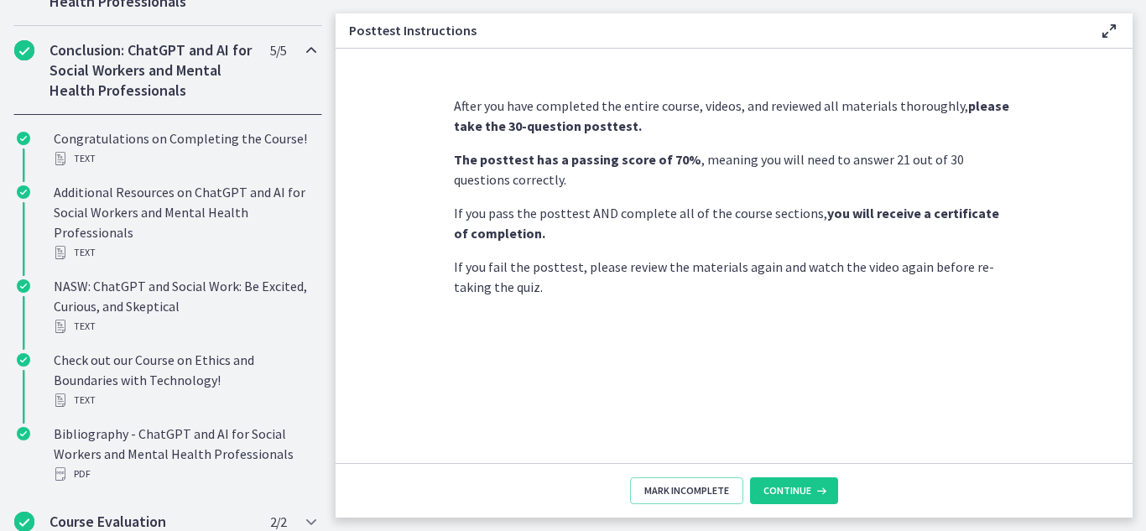
scroll to position [1195, 0]
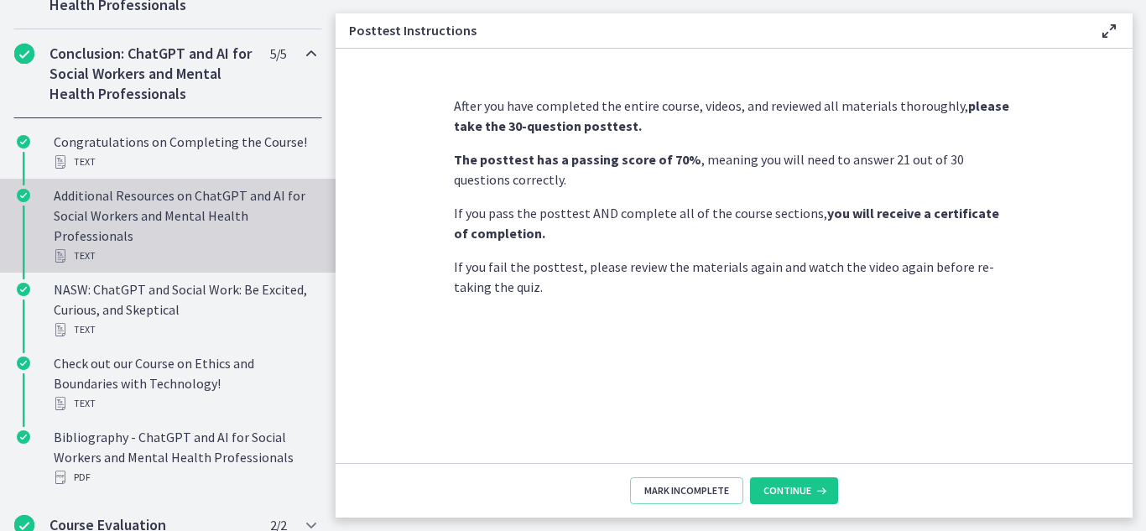
click at [191, 227] on div "Additional Resources on ChatGPT and AI for Social Workers and Mental Health Pro…" at bounding box center [185, 225] width 262 height 81
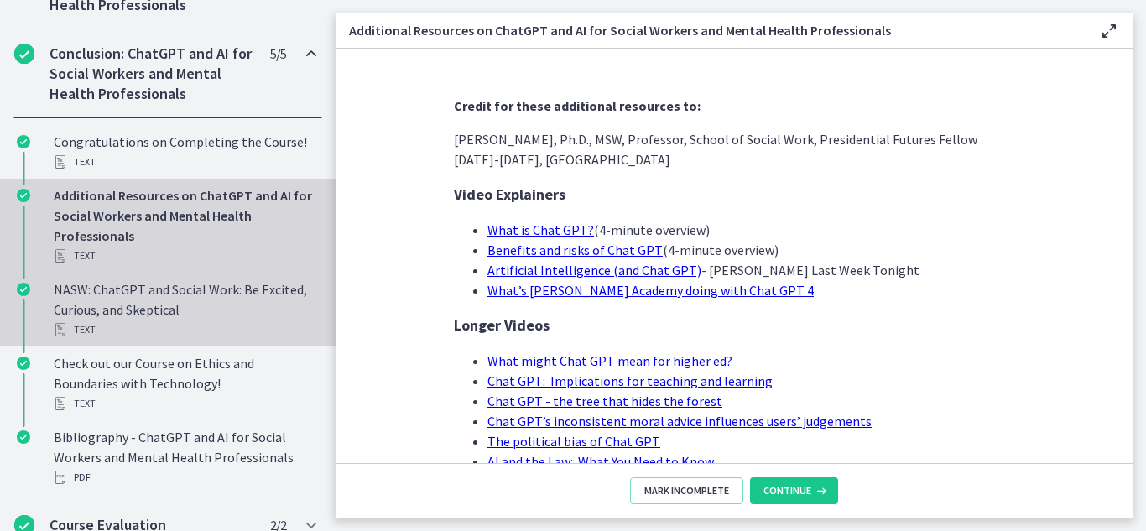
click at [155, 326] on div "NASW: ChatGPT and Social Work: Be Excited, Curious, and Skeptical Text" at bounding box center [185, 309] width 262 height 60
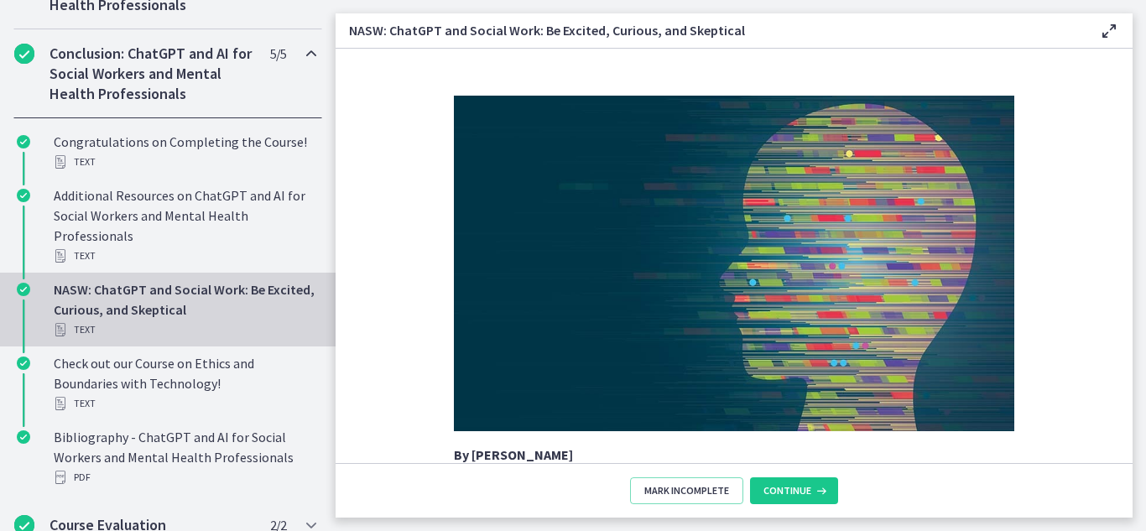
click at [155, 326] on div "NASW: ChatGPT and Social Work: Be Excited, Curious, and Skeptical Text" at bounding box center [185, 309] width 262 height 60
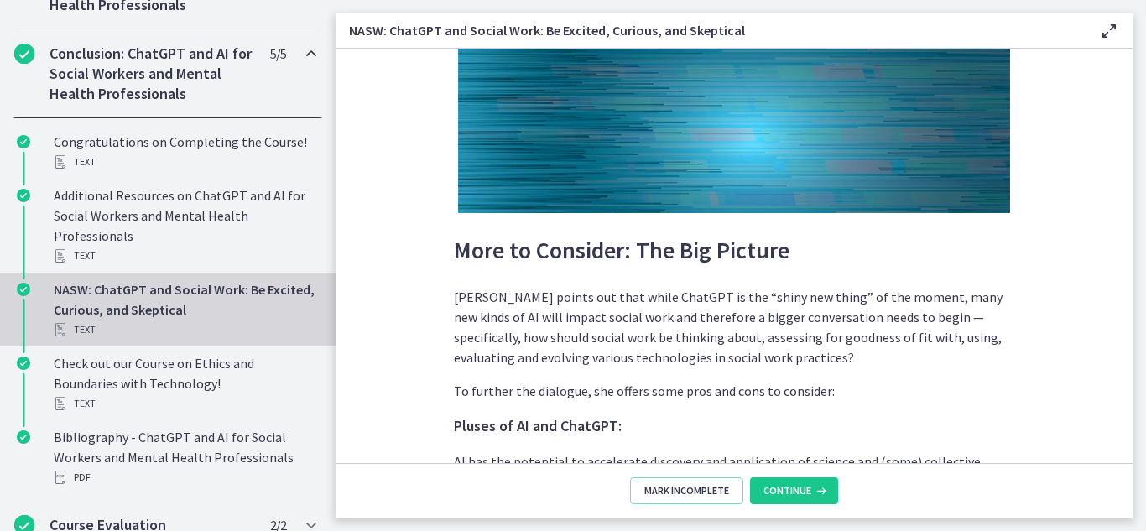
scroll to position [4067, 0]
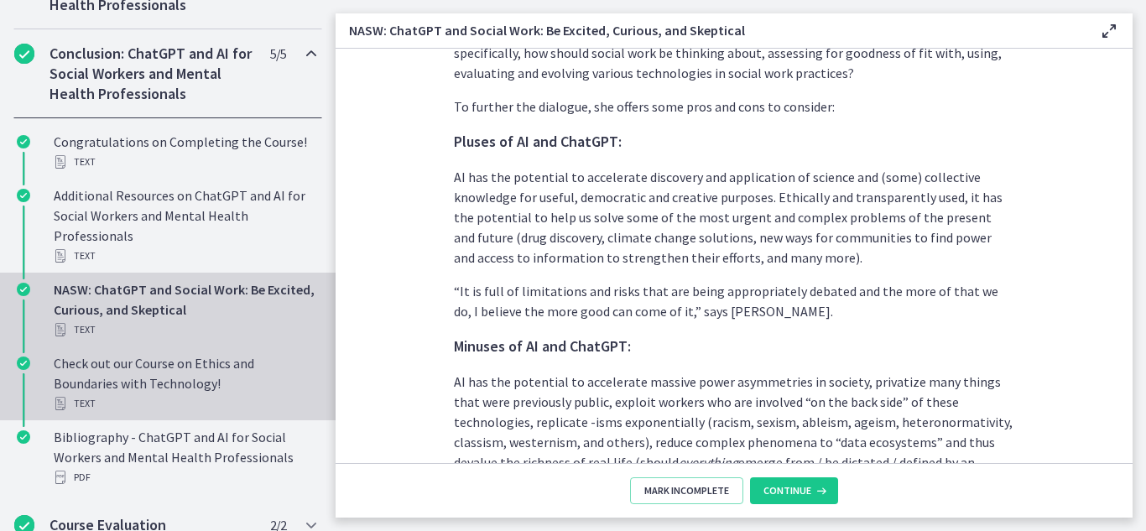
click at [163, 387] on div "Check out our Course on Ethics and Boundaries with Technology! Text" at bounding box center [185, 383] width 262 height 60
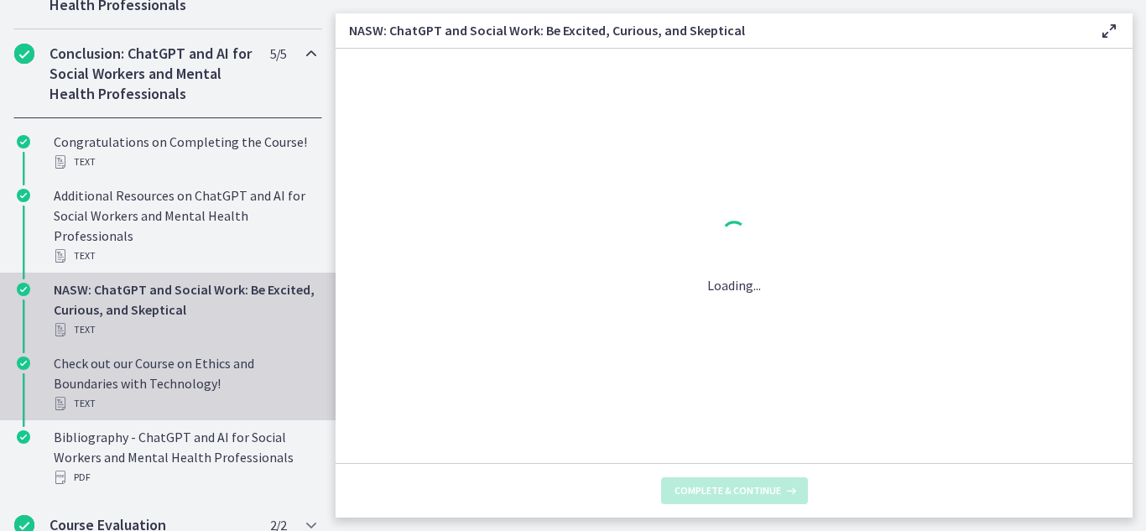
scroll to position [0, 0]
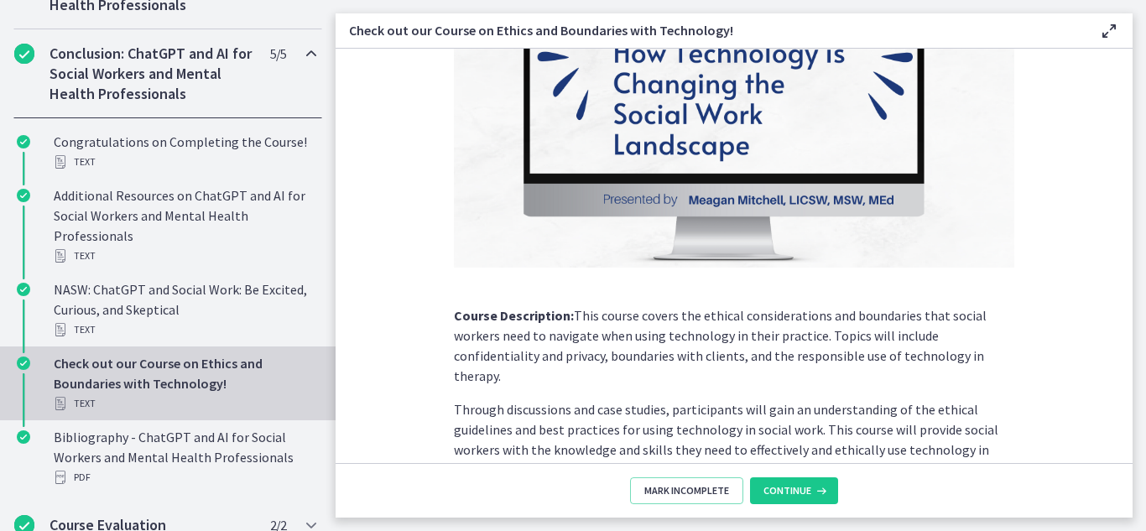
scroll to position [308, 0]
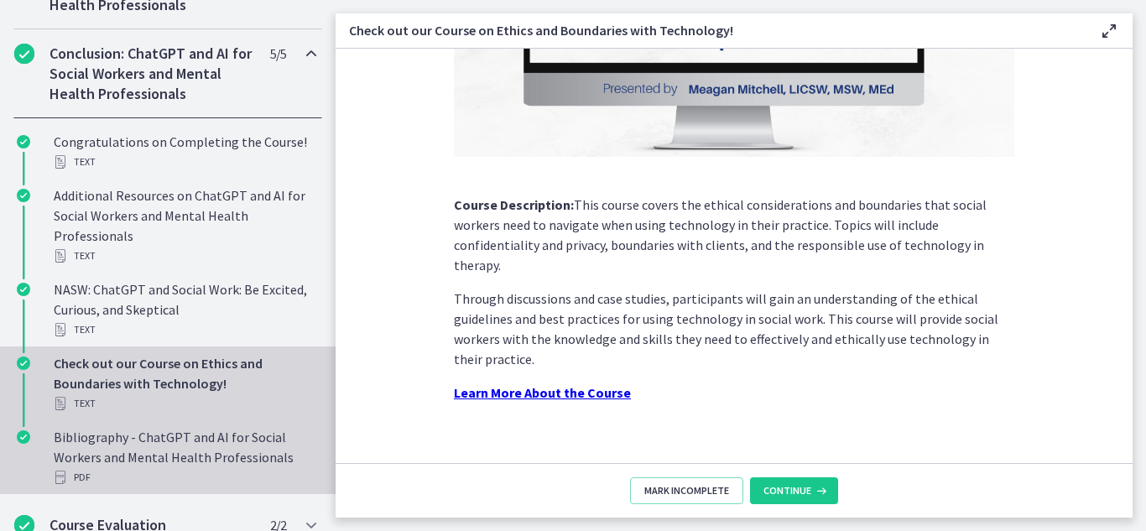
click at [149, 477] on div "Bibliography - ChatGPT and AI for Social Workers and Mental Health Professional…" at bounding box center [185, 457] width 262 height 60
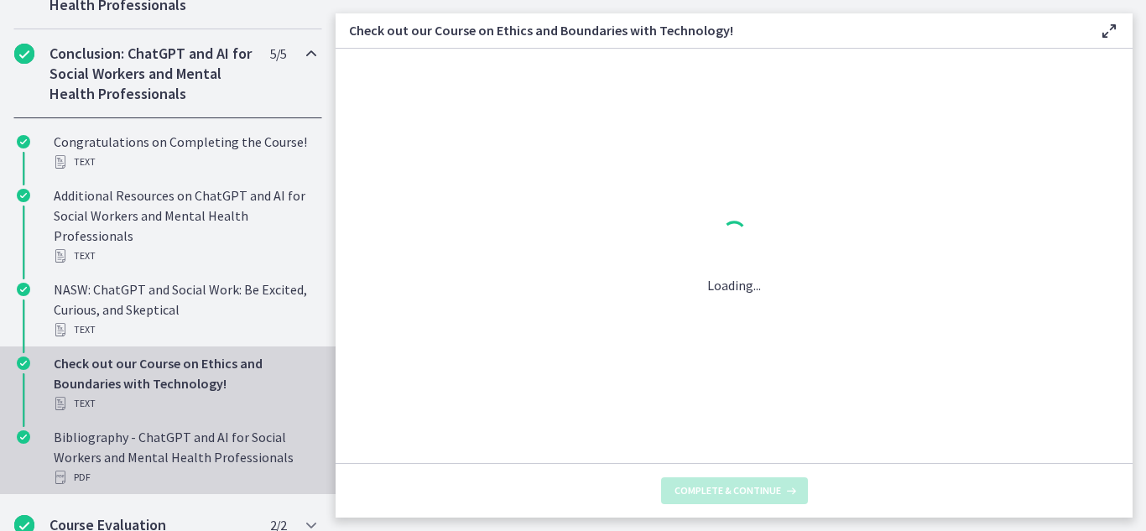
scroll to position [0, 0]
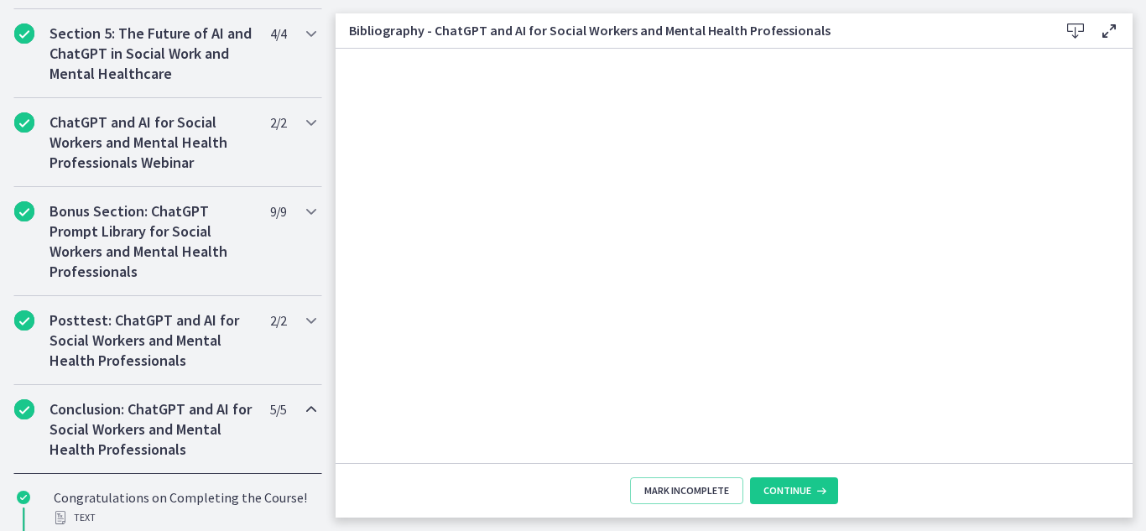
scroll to position [838, 0]
click at [145, 174] on h2 "ChatGPT and AI for Social Workers and Mental Health Professionals Webinar" at bounding box center [152, 143] width 205 height 60
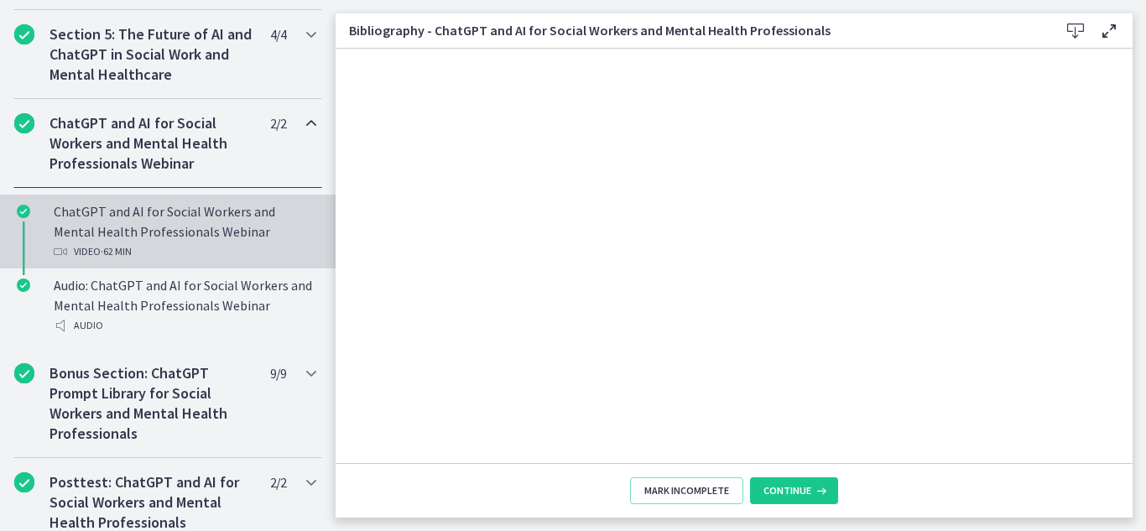
click at [170, 246] on div "ChatGPT and AI for Social Workers and Mental Health Professionals Webinar Video…" at bounding box center [185, 231] width 262 height 60
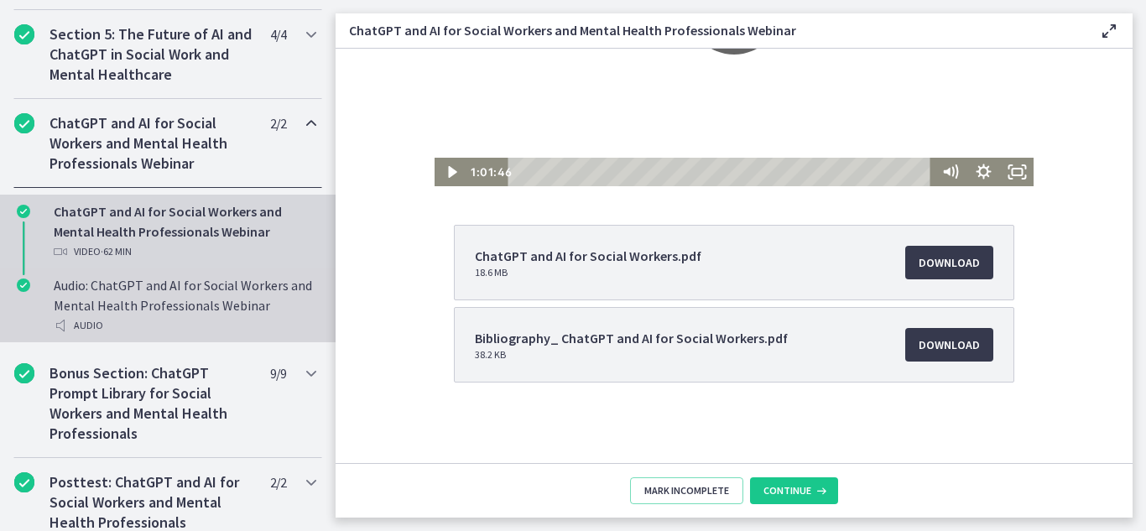
click at [221, 336] on div "Audio" at bounding box center [185, 326] width 262 height 20
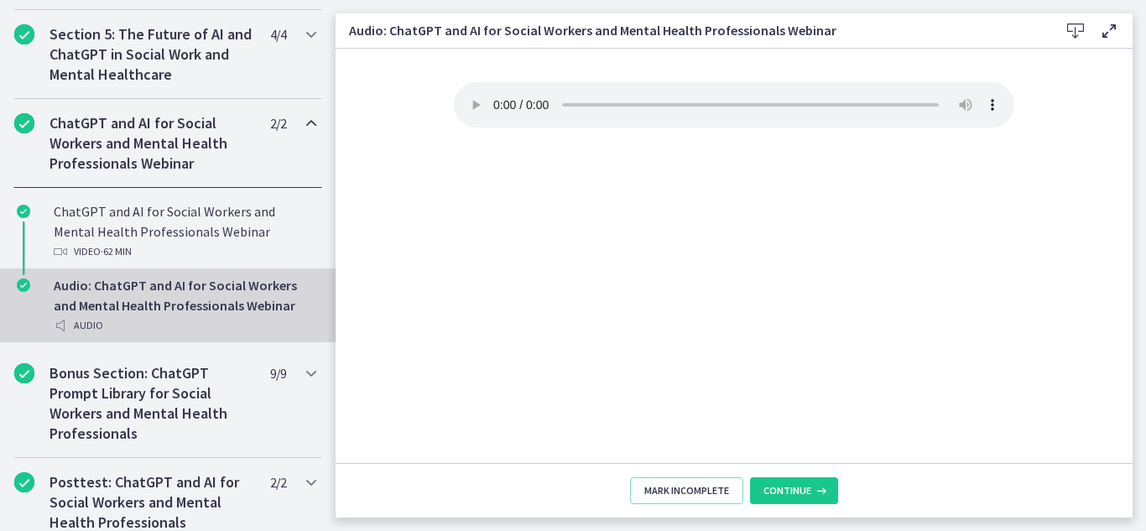
click at [162, 174] on h2 "ChatGPT and AI for Social Workers and Mental Health Professionals Webinar" at bounding box center [152, 143] width 205 height 60
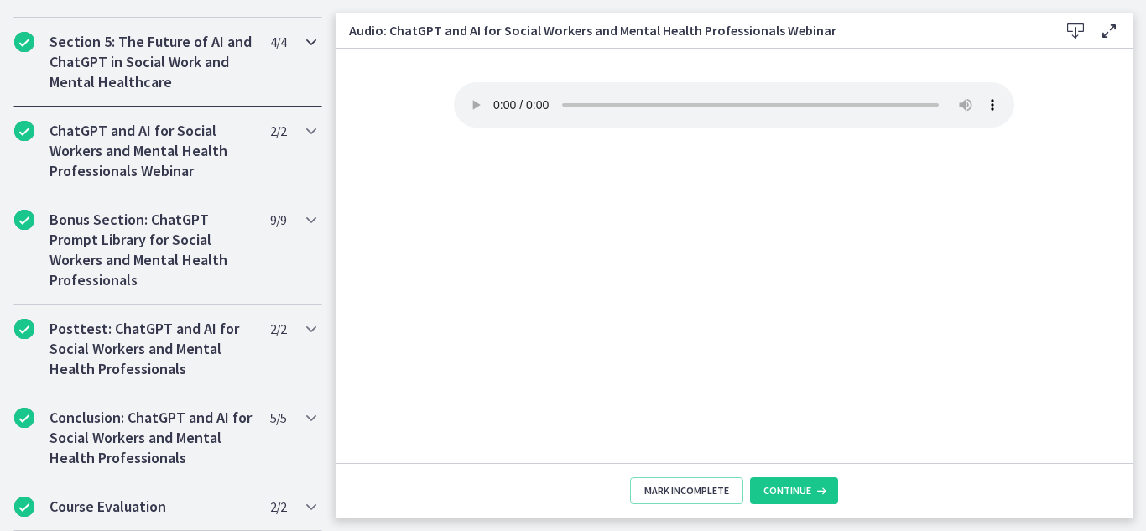
click at [150, 77] on h2 "Section 5: The Future of AI and ChatGPT in Social Work and Mental Healthcare" at bounding box center [152, 62] width 205 height 60
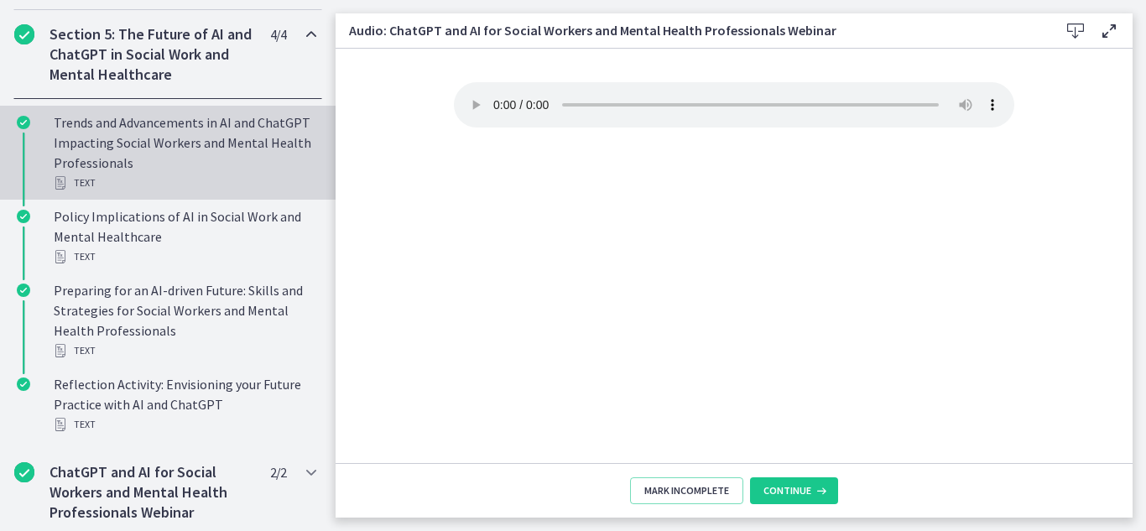
click at [221, 175] on div "Trends and Advancements in AI and ChatGPT Impacting Social Workers and Mental H…" at bounding box center [185, 152] width 262 height 81
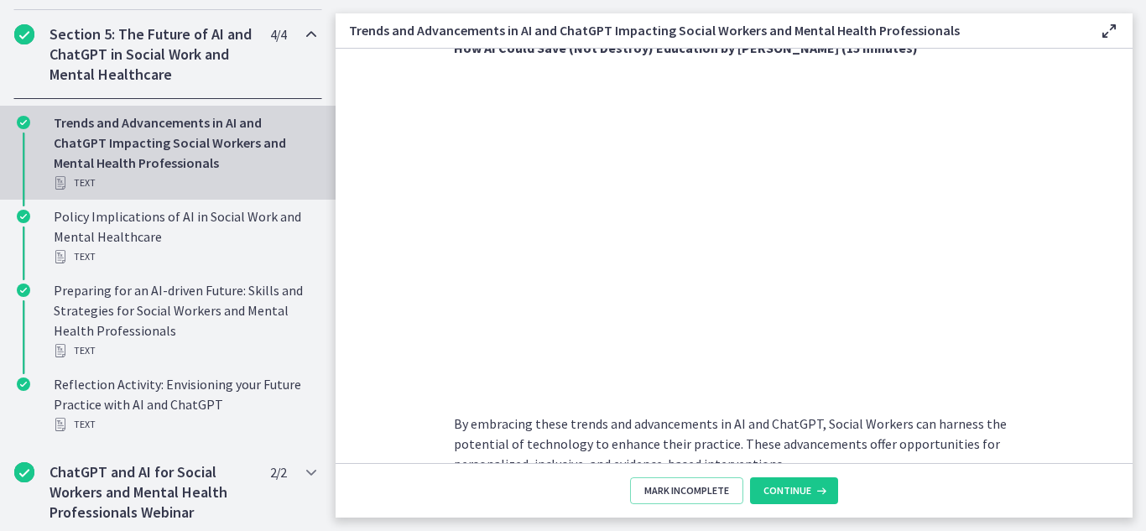
scroll to position [1443, 0]
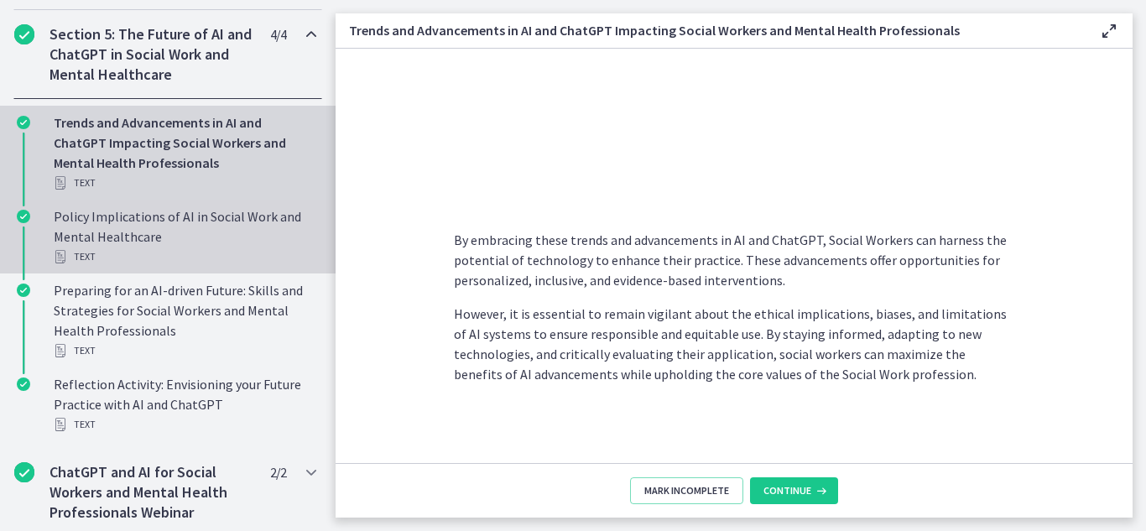
click at [117, 267] on div "Text" at bounding box center [185, 257] width 262 height 20
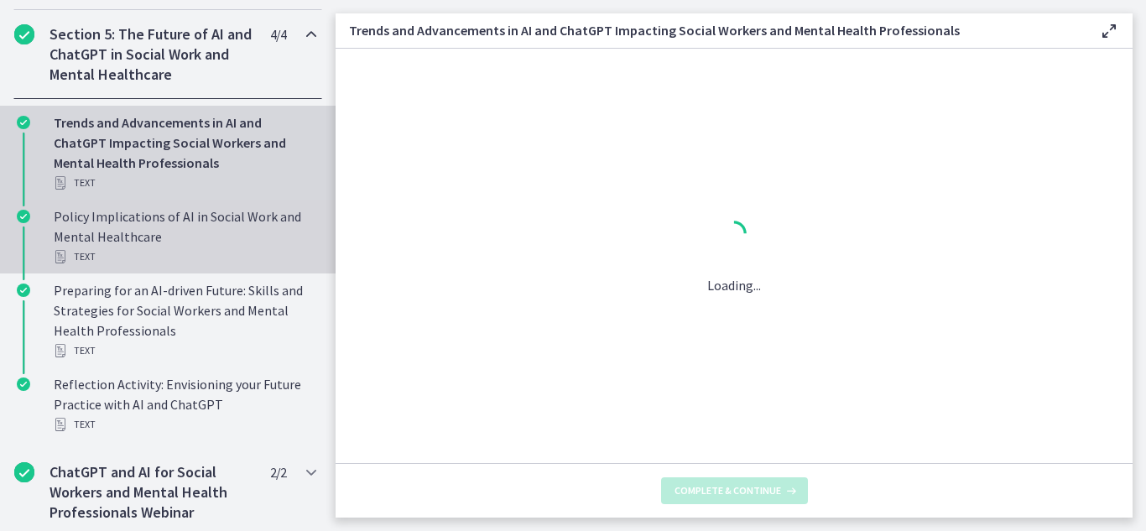
scroll to position [0, 0]
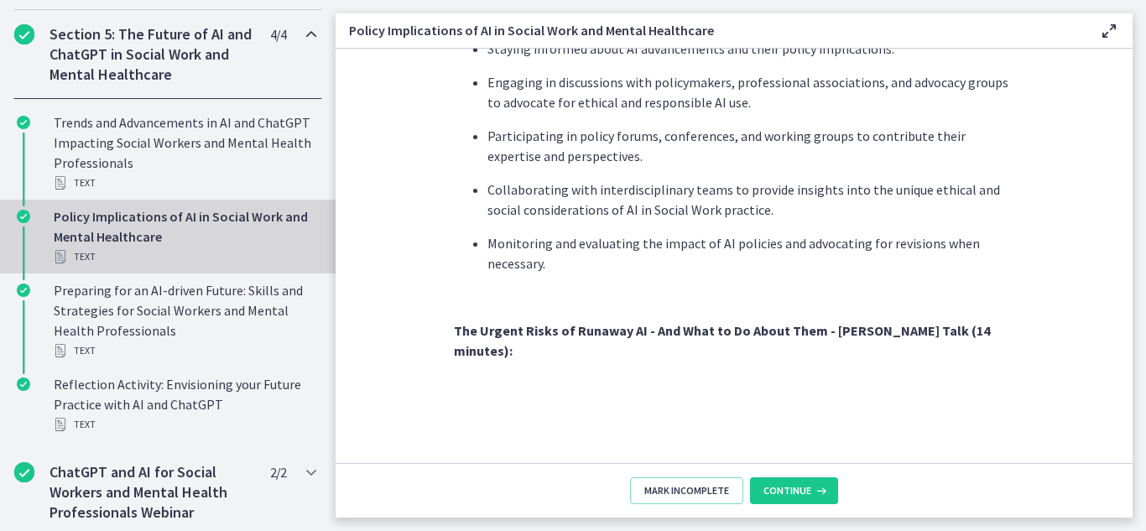
scroll to position [1571, 0]
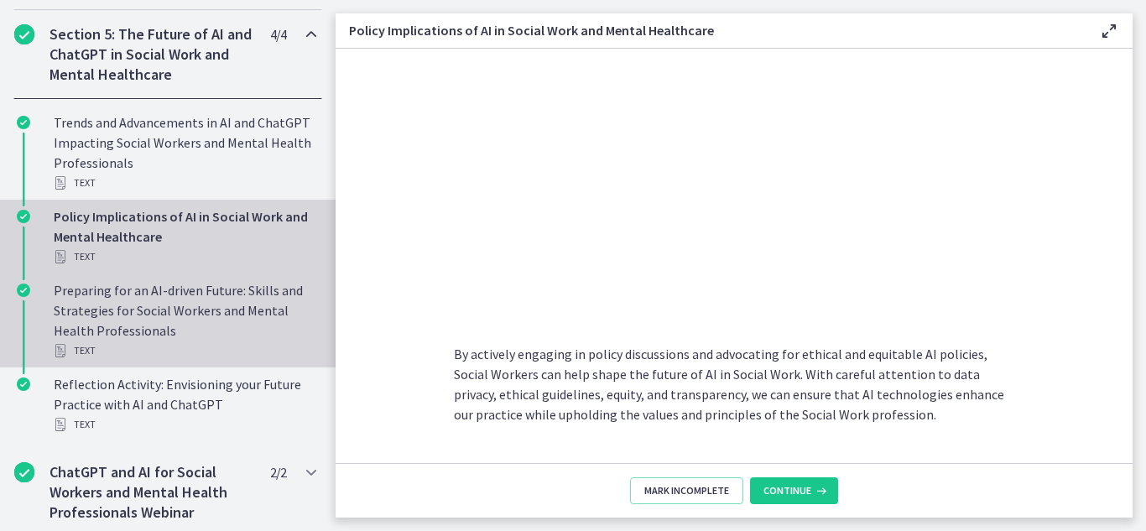
click at [155, 331] on div "Preparing for an AI-driven Future: Skills and Strategies for Social Workers and…" at bounding box center [185, 320] width 262 height 81
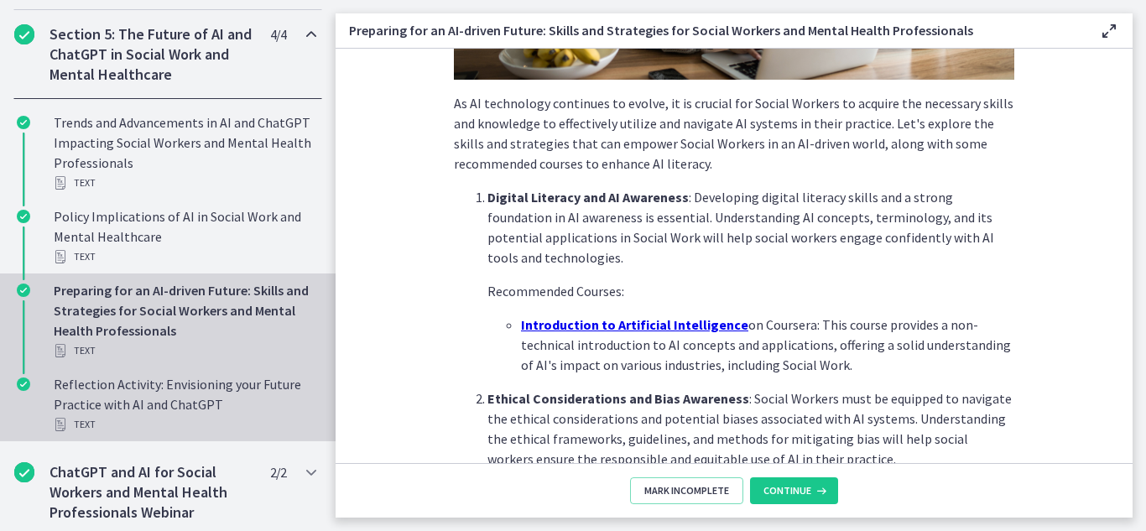
scroll to position [338, 0]
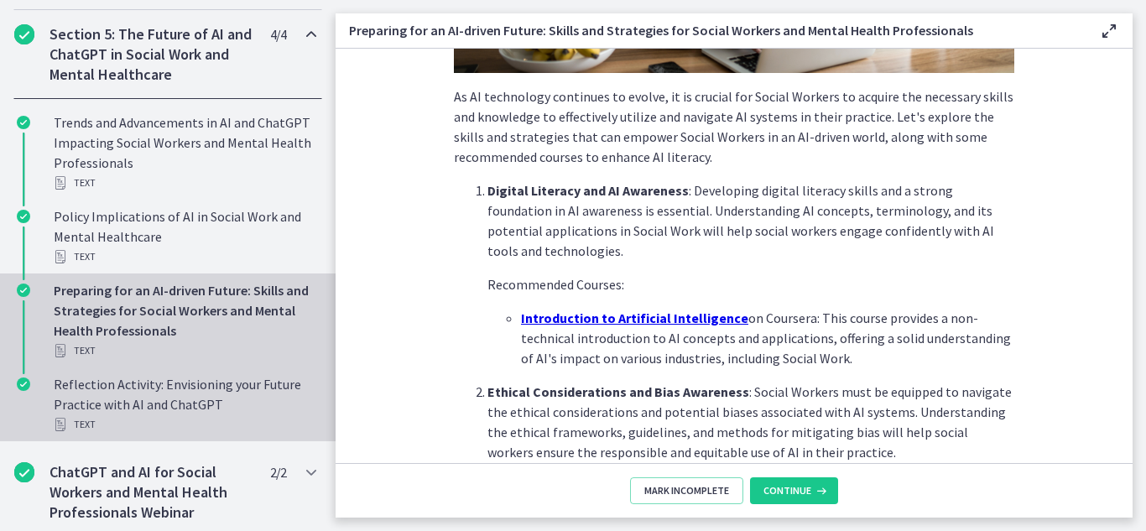
click at [173, 416] on div "Reflection Activity: Envisioning your Future Practice with AI and ChatGPT Text" at bounding box center [185, 404] width 262 height 60
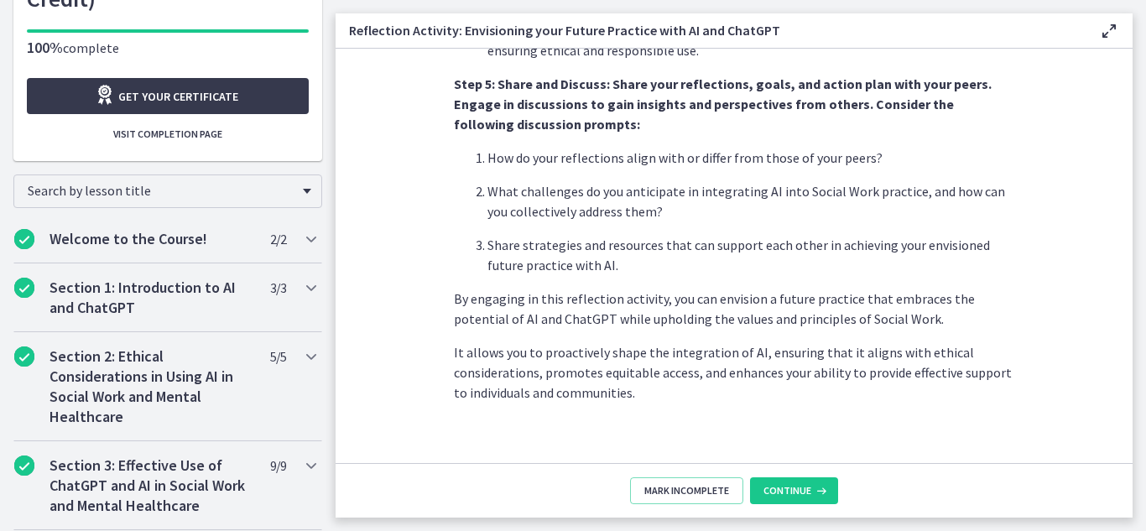
scroll to position [232, 0]
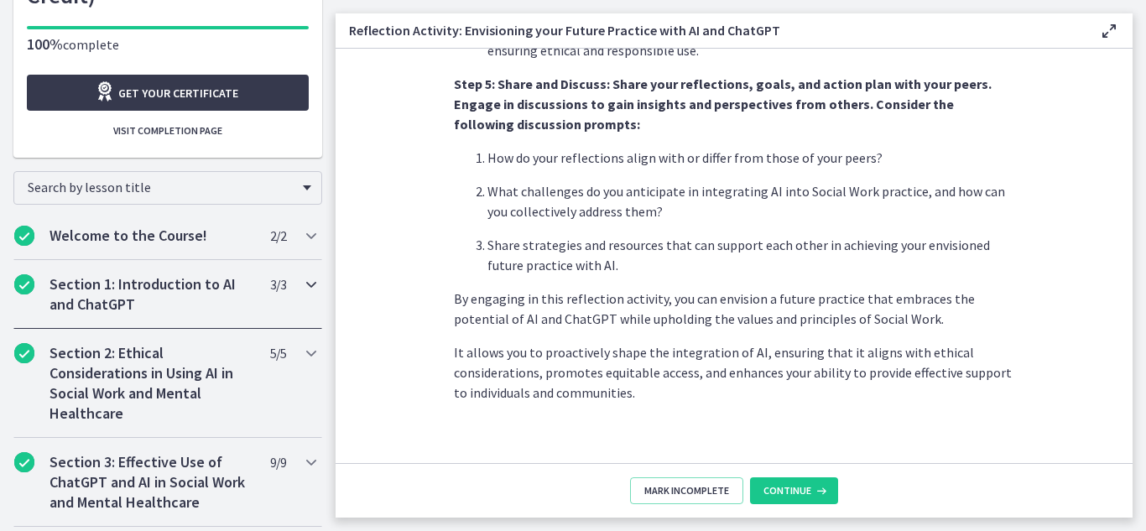
click at [130, 296] on h2 "Section 1: Introduction to AI and ChatGPT" at bounding box center [152, 294] width 205 height 40
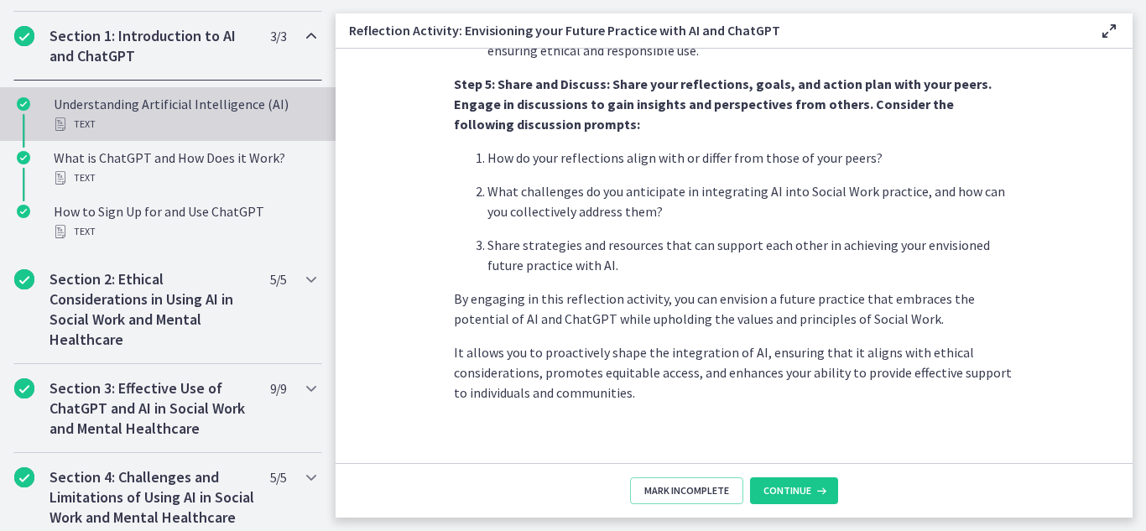
scroll to position [487, 0]
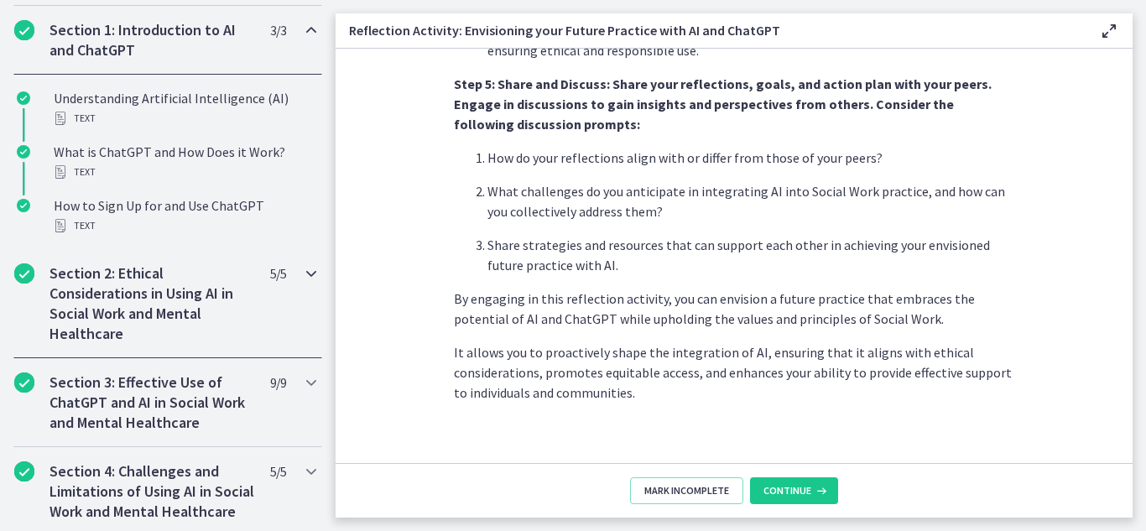
click at [117, 284] on h2 "Section 2: Ethical Considerations in Using AI in Social Work and Mental Healthc…" at bounding box center [152, 304] width 205 height 81
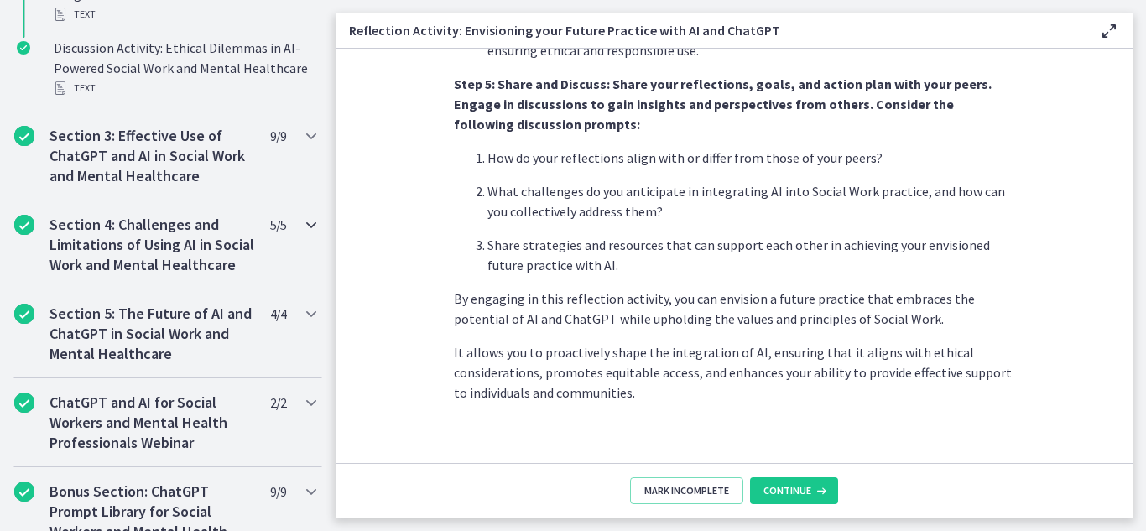
scroll to position [902, 0]
click at [111, 249] on h2 "Section 4: Challenges and Limitations of Using AI in Social Work and Mental Hea…" at bounding box center [152, 244] width 205 height 60
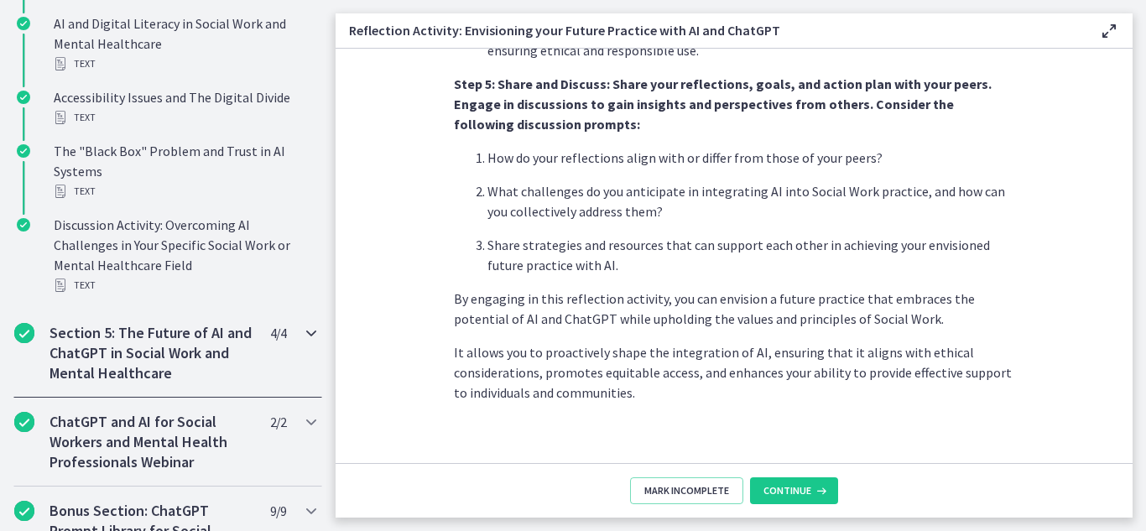
click at [122, 382] on h2 "Section 5: The Future of AI and ChatGPT in Social Work and Mental Healthcare" at bounding box center [152, 353] width 205 height 60
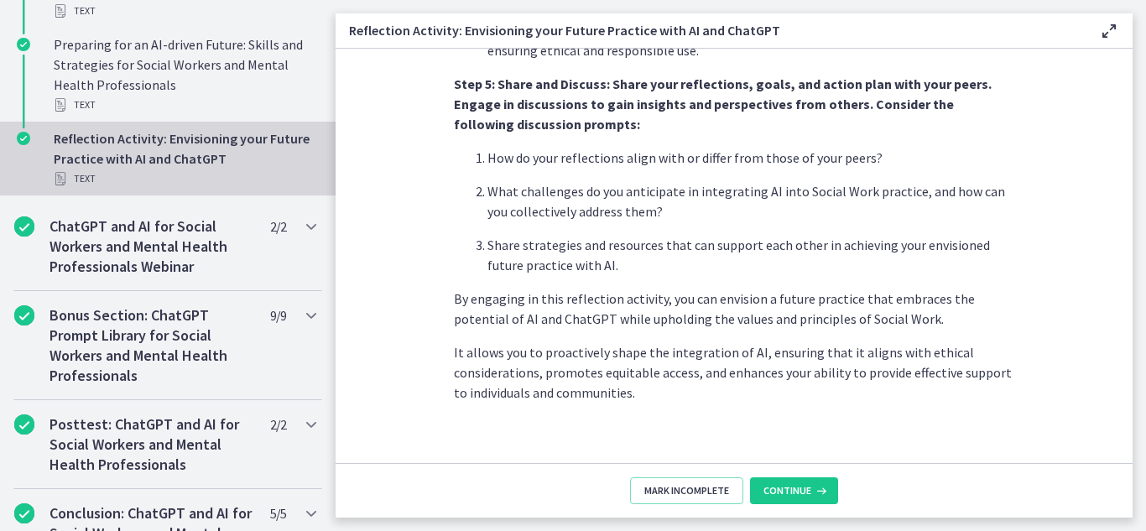
scroll to position [1085, 0]
click at [143, 366] on h2 "Bonus Section: ChatGPT Prompt Library for Social Workers and Mental Health Prof…" at bounding box center [152, 345] width 205 height 81
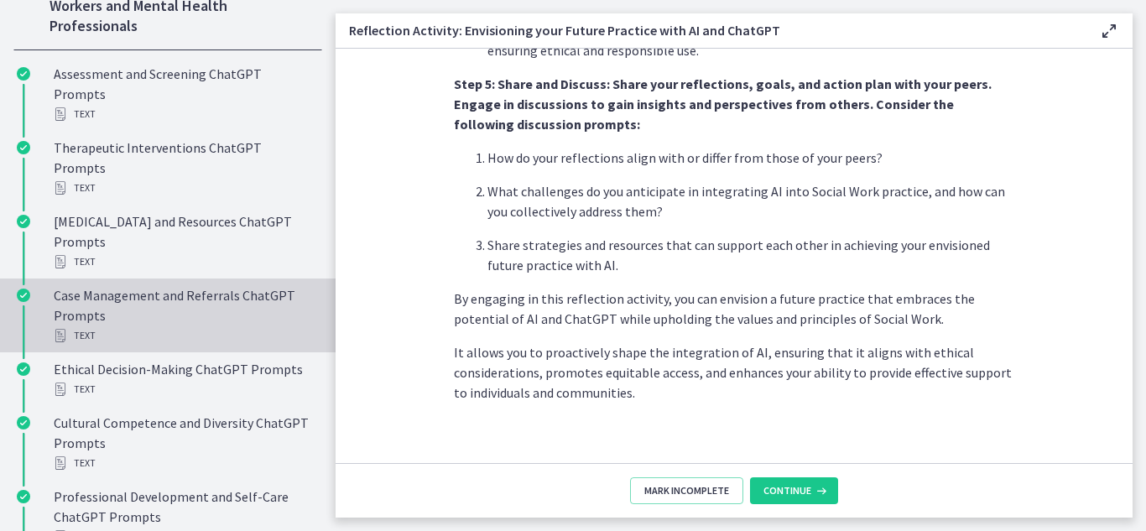
click at [153, 292] on div "Case Management and Referrals ChatGPT Prompts Text" at bounding box center [185, 315] width 262 height 60
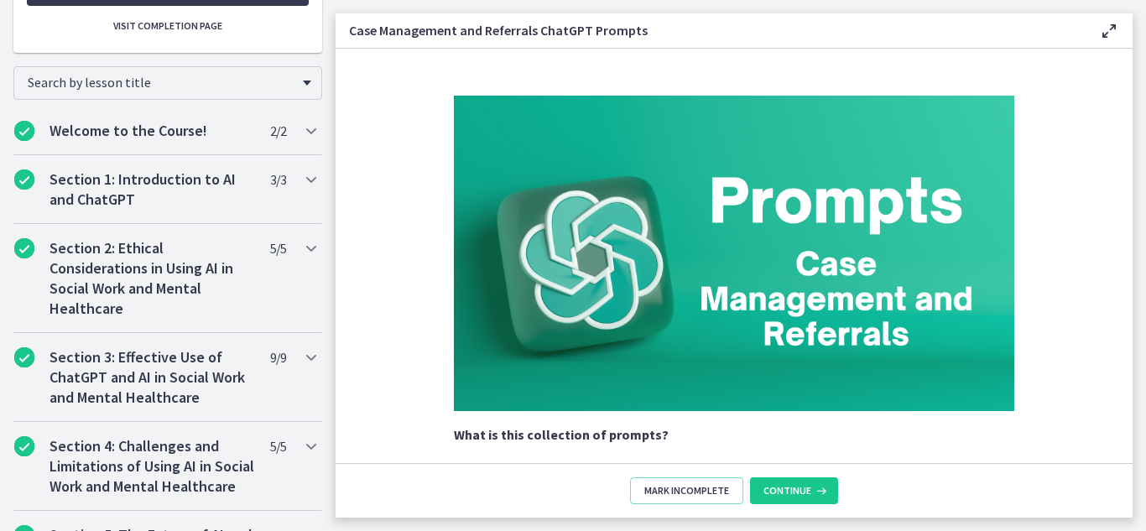
scroll to position [342, 0]
